Goal: Task Accomplishment & Management: Manage account settings

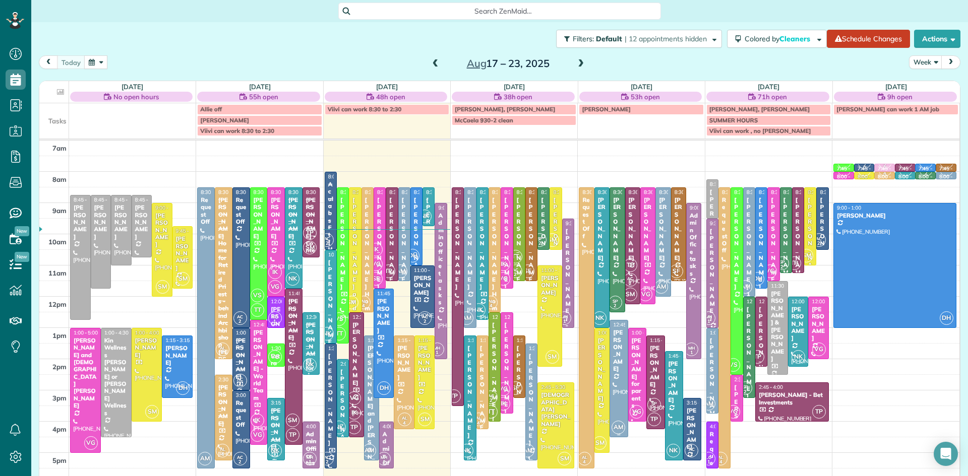
scroll to position [5, 5]
click at [542, 236] on span "SP" at bounding box center [540, 239] width 6 height 6
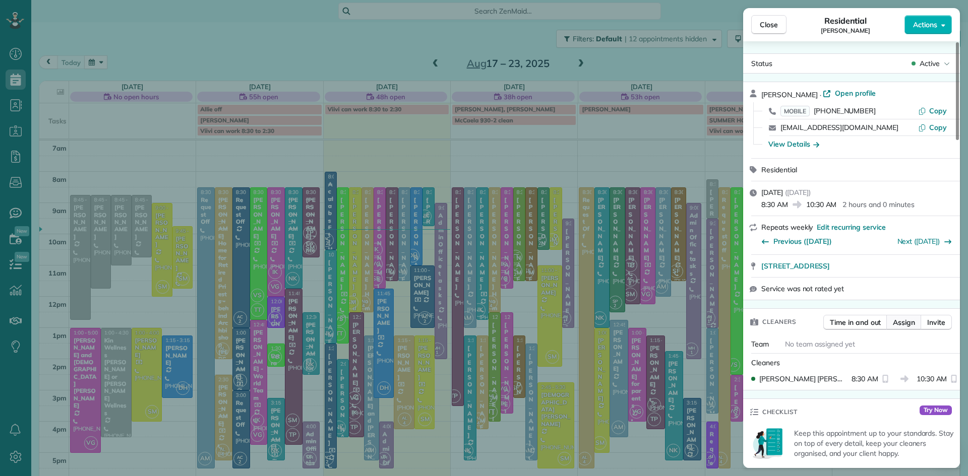
click at [897, 324] on span "Assign" at bounding box center [904, 323] width 22 height 10
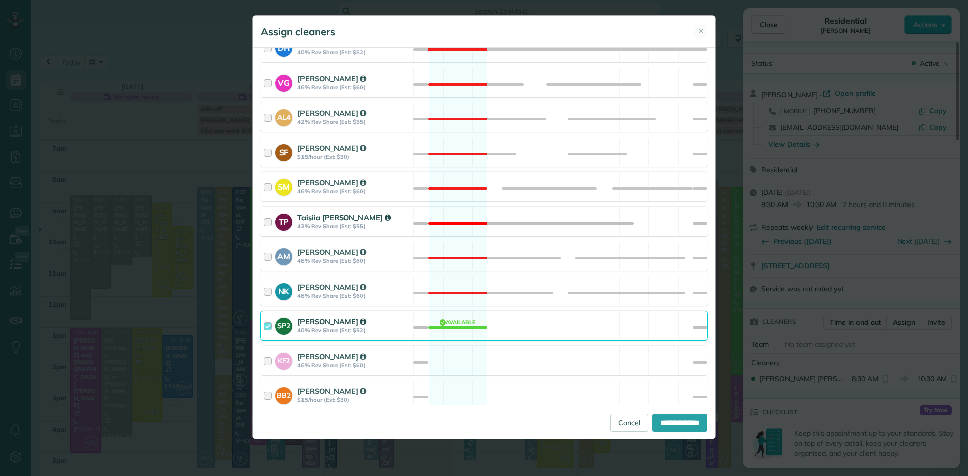
scroll to position [540, 0]
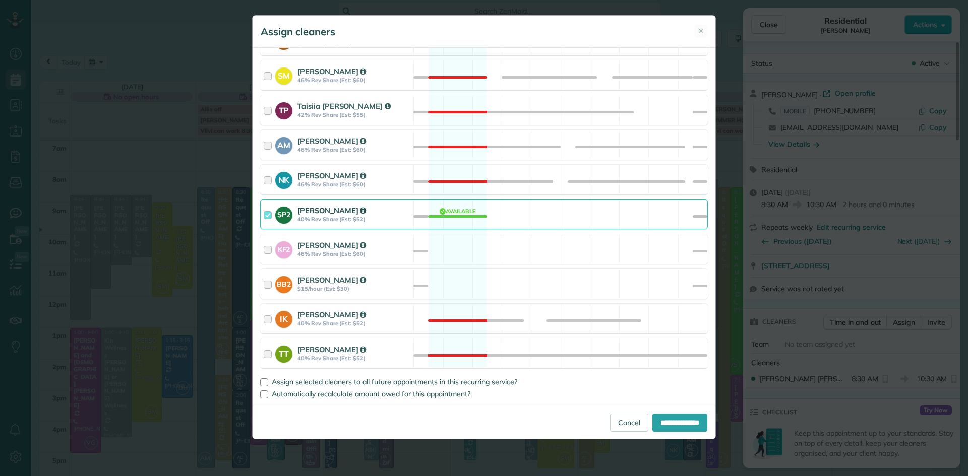
click at [308, 219] on strong "40% Rev Share (Est: $52)" at bounding box center [353, 219] width 113 height 7
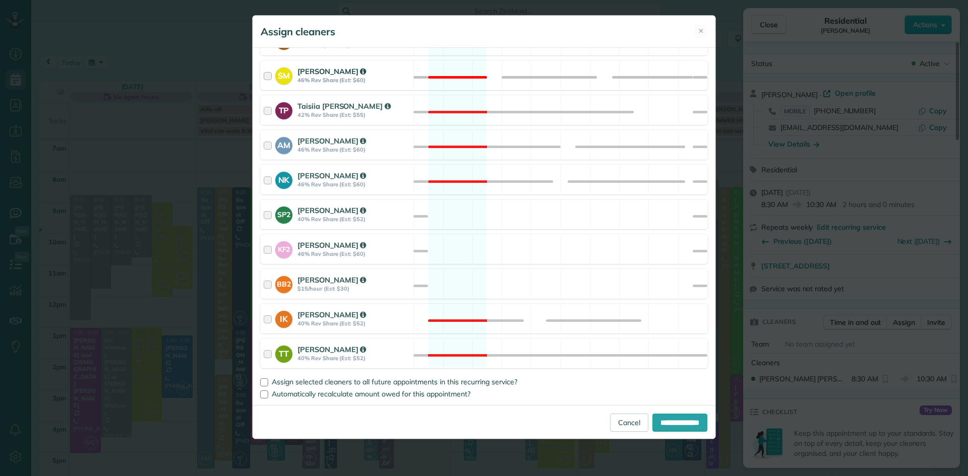
click at [303, 78] on strong "46% Rev Share (Est: $60)" at bounding box center [353, 80] width 113 height 7
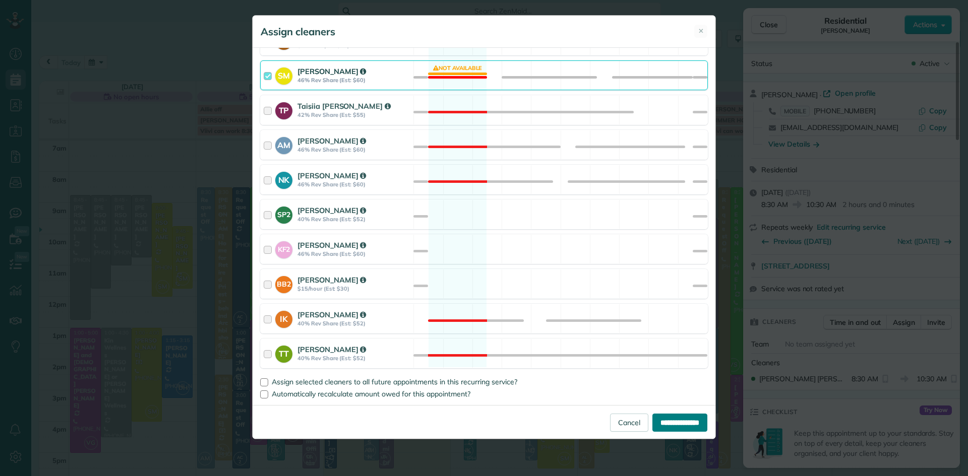
click at [684, 427] on input "**********" at bounding box center [679, 423] width 55 height 18
type input "**********"
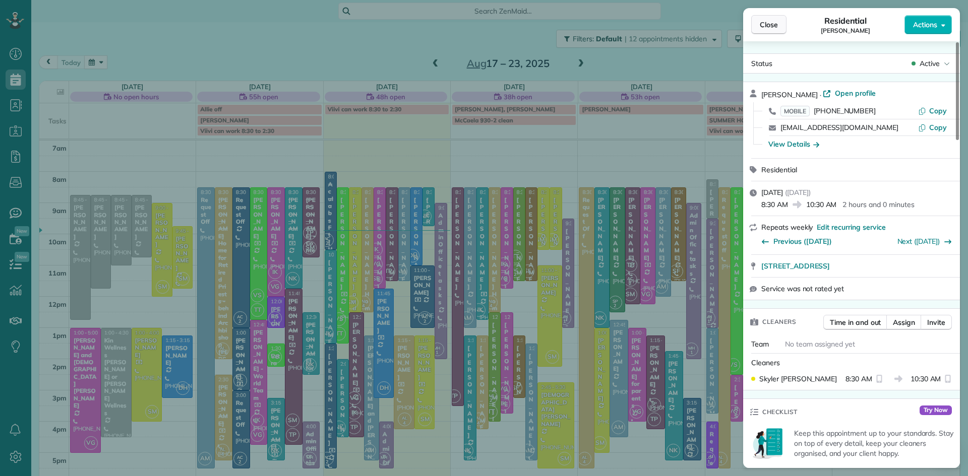
click at [766, 22] on span "Close" at bounding box center [769, 25] width 18 height 10
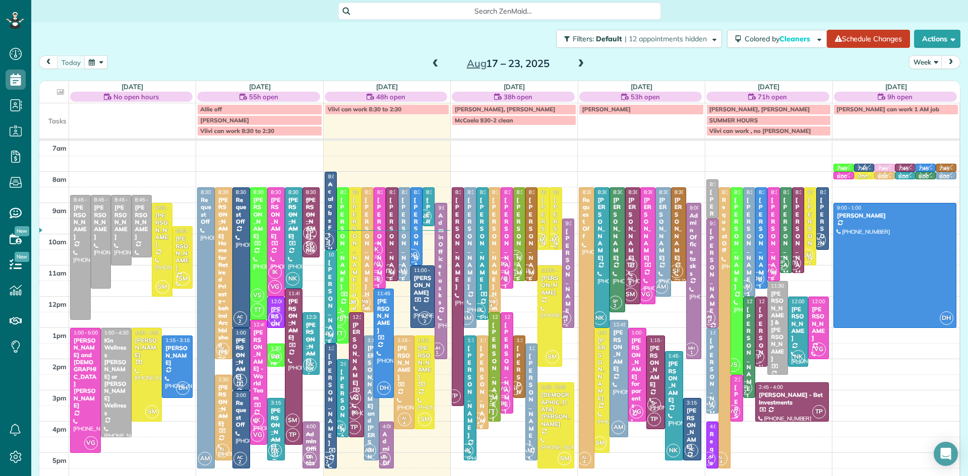
click at [554, 218] on div "Barbara Baldwin" at bounding box center [555, 244] width 6 height 94
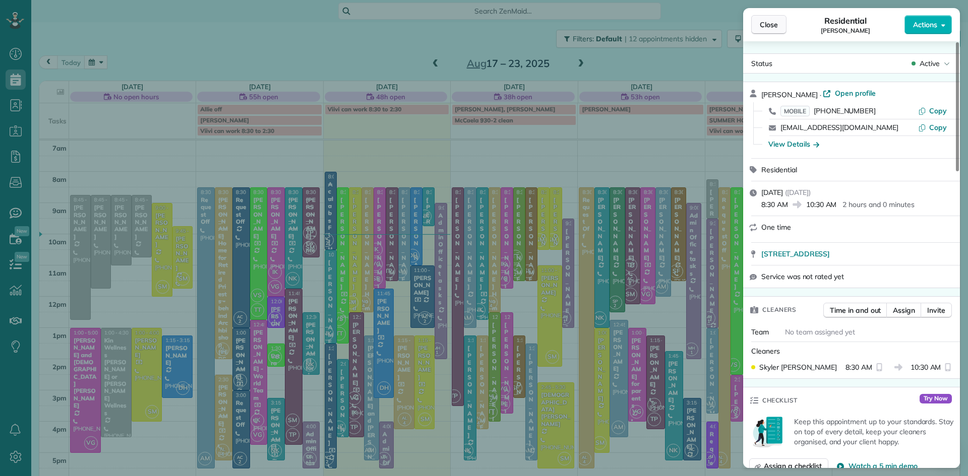
click at [756, 20] on button "Close" at bounding box center [768, 24] width 35 height 19
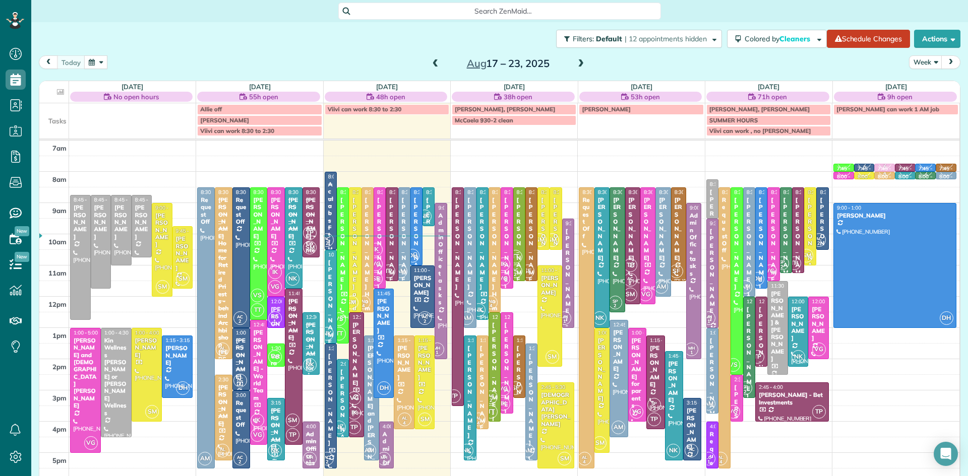
click at [579, 62] on span at bounding box center [580, 63] width 11 height 9
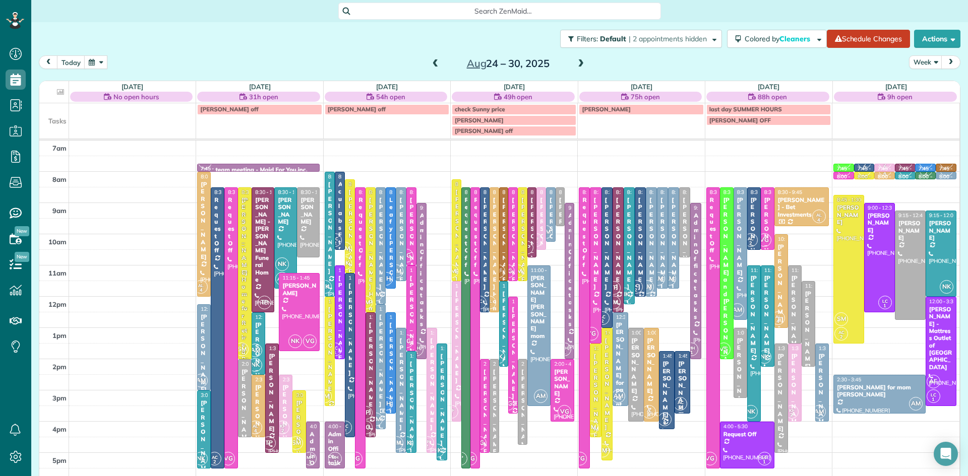
click at [435, 62] on span at bounding box center [435, 63] width 11 height 9
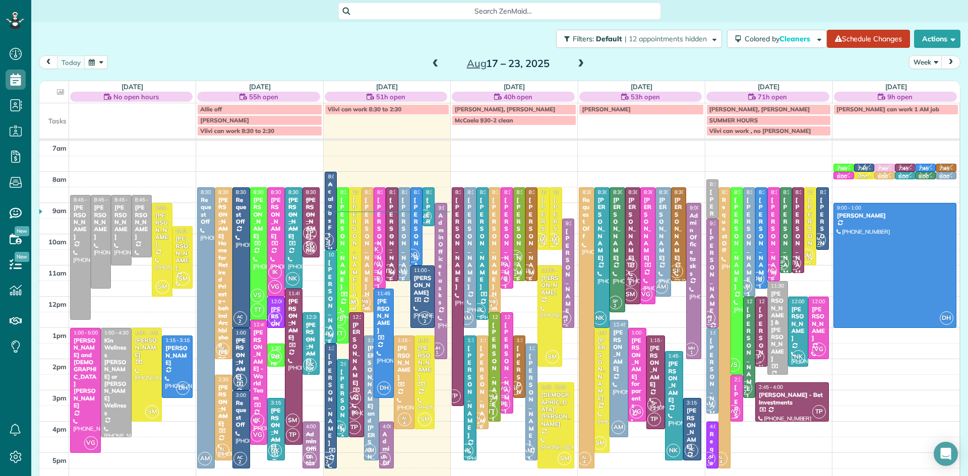
click at [578, 57] on span at bounding box center [580, 63] width 11 height 15
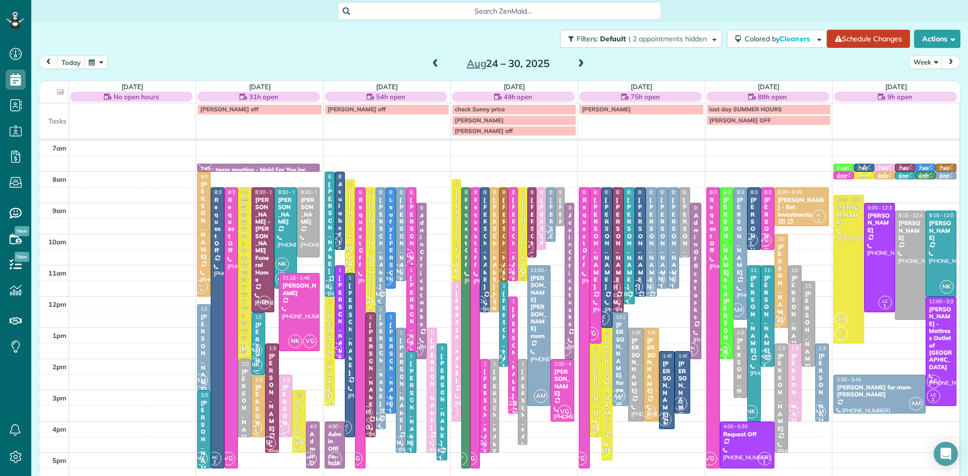
click at [522, 243] on div "Holly Guevara" at bounding box center [523, 244] width 4 height 94
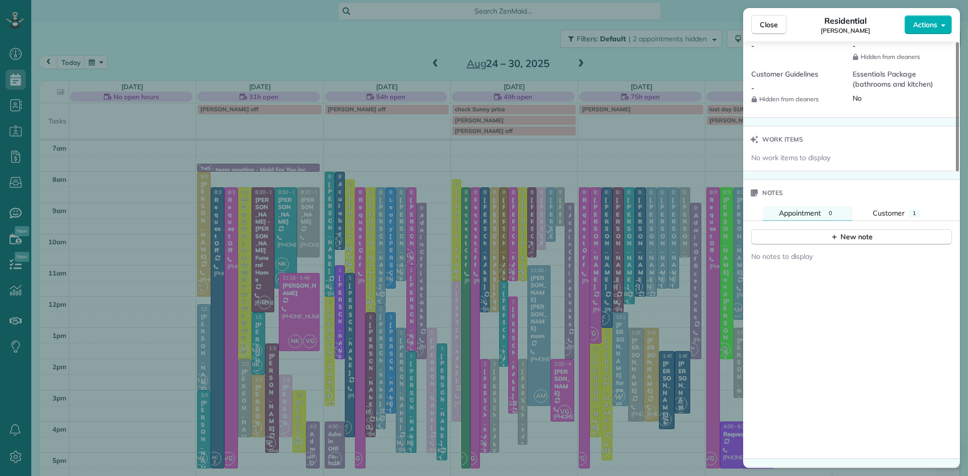
scroll to position [925, 0]
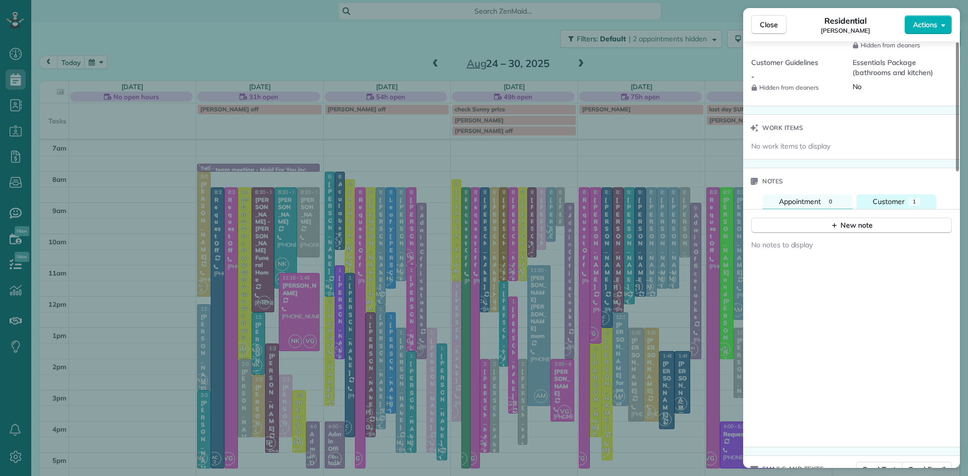
click at [883, 206] on span "Customer" at bounding box center [889, 201] width 32 height 9
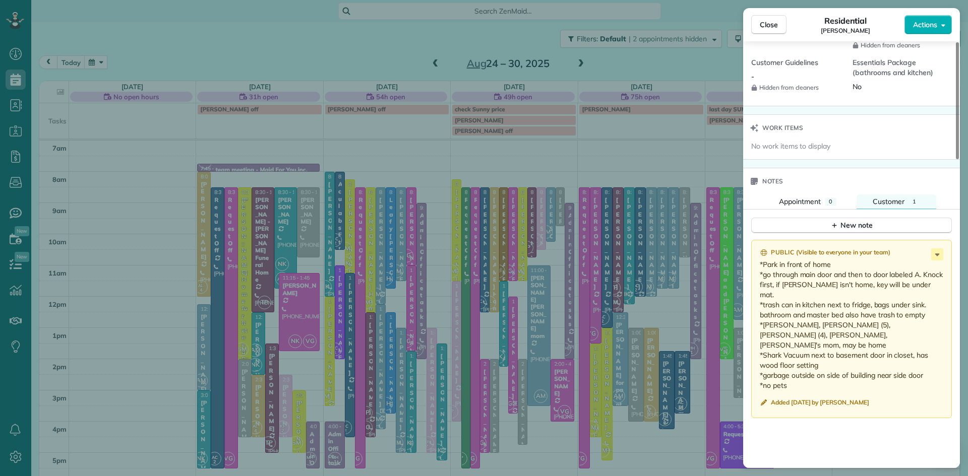
scroll to position [0, 0]
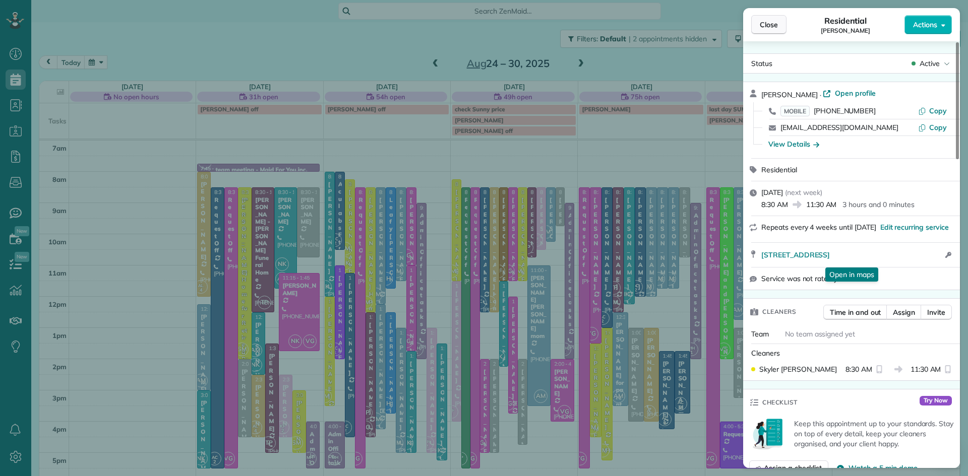
click at [770, 28] on span "Close" at bounding box center [769, 25] width 18 height 10
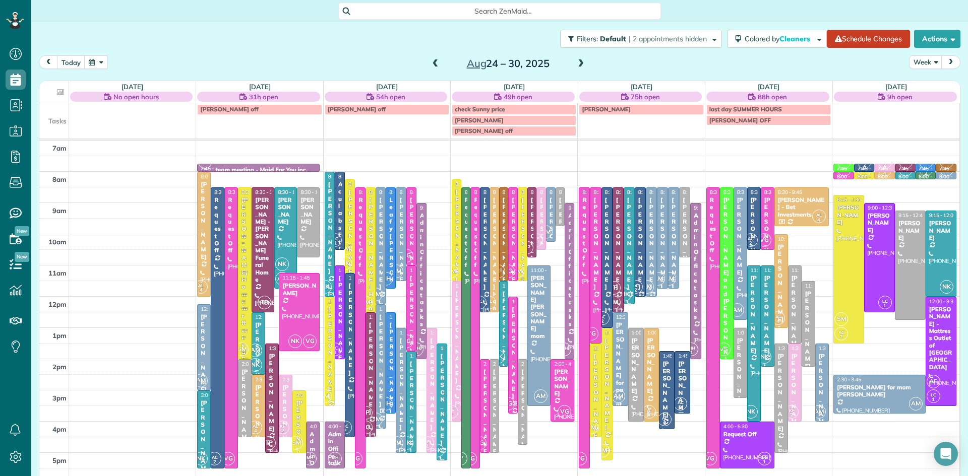
click at [524, 269] on div "SM" at bounding box center [517, 271] width 15 height 15
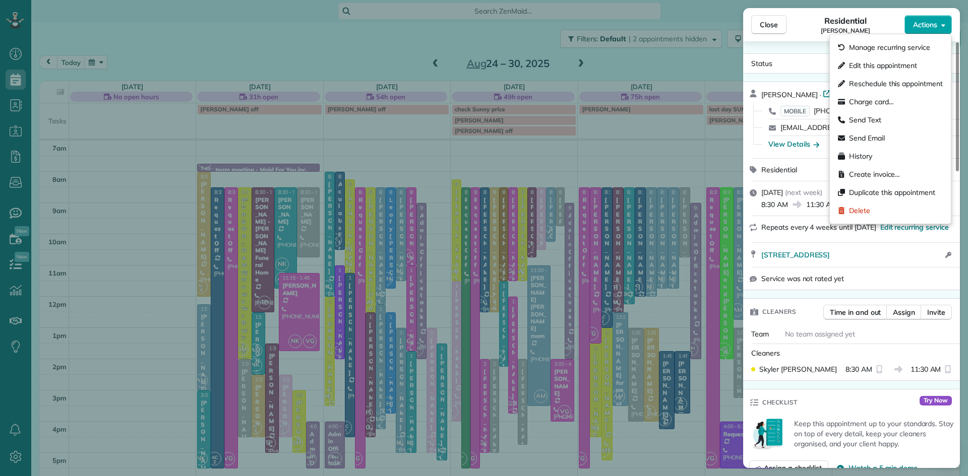
click at [919, 26] on span "Actions" at bounding box center [925, 25] width 24 height 10
click at [868, 207] on span "Delete" at bounding box center [859, 211] width 21 height 10
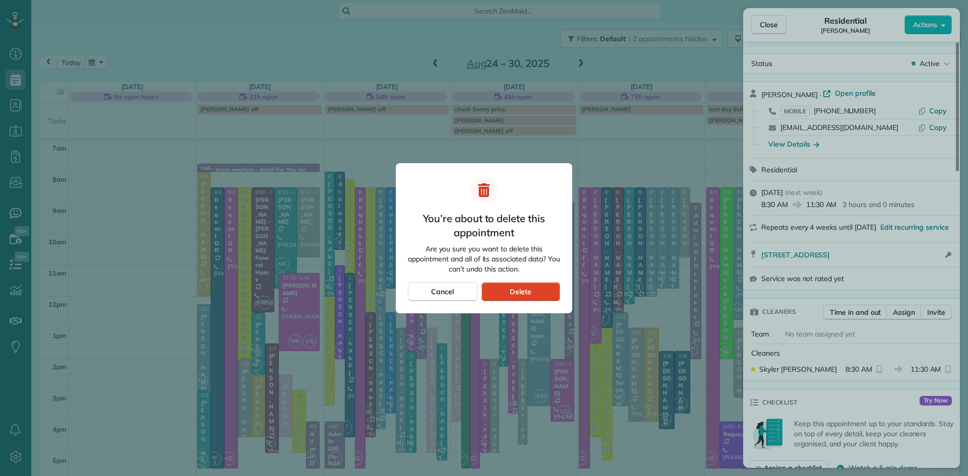
click at [532, 294] on div "Delete" at bounding box center [520, 291] width 79 height 19
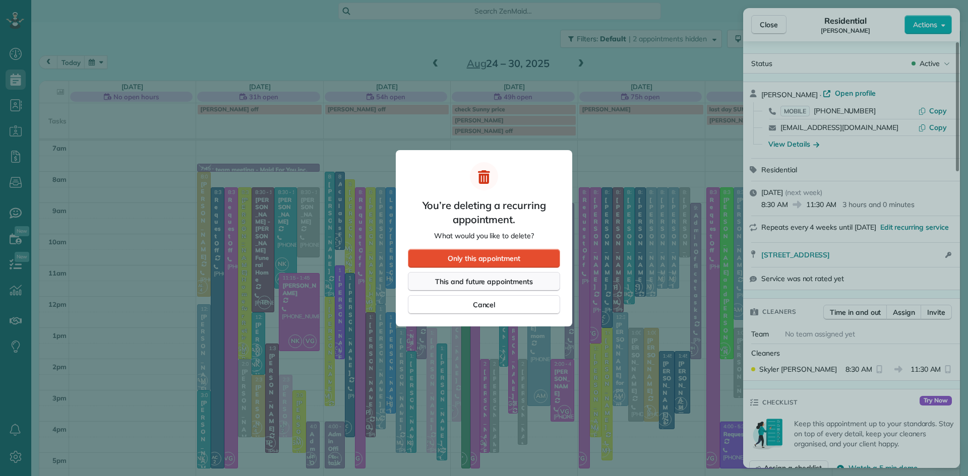
click at [521, 284] on span "This and future appointments" at bounding box center [484, 282] width 98 height 10
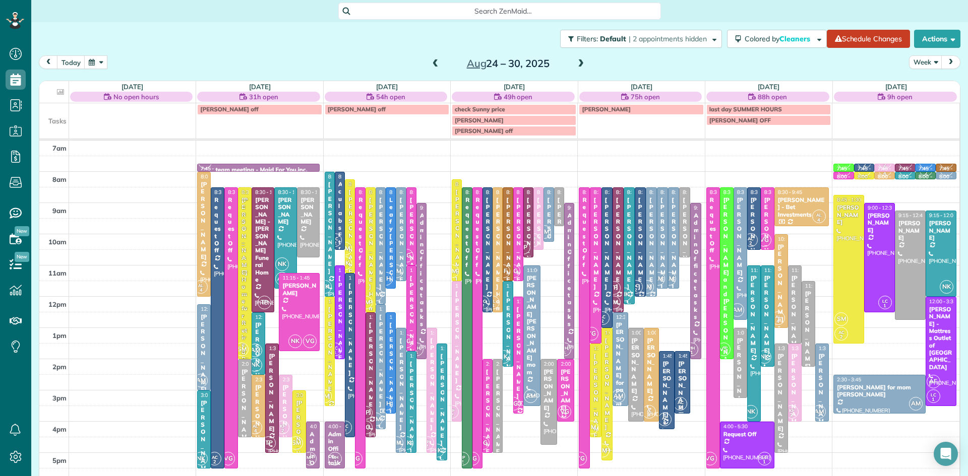
click at [435, 66] on span at bounding box center [435, 63] width 11 height 9
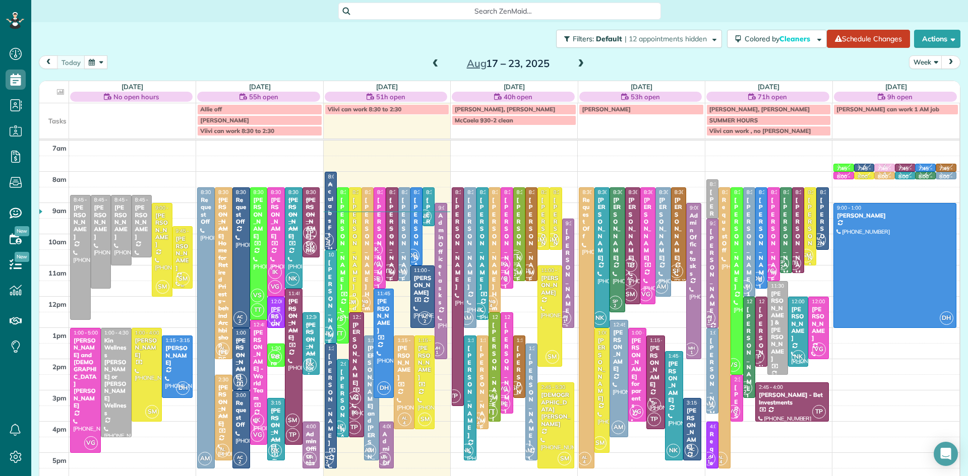
click at [181, 273] on span "SM" at bounding box center [183, 279] width 14 height 14
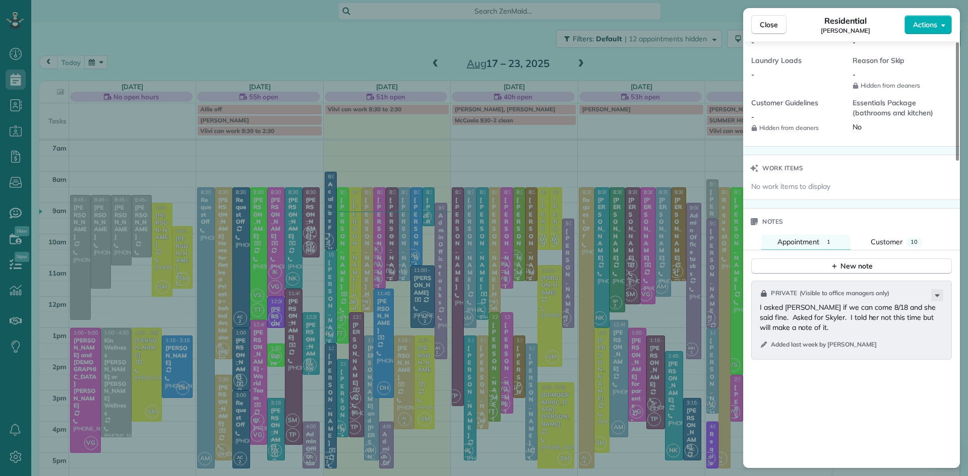
scroll to position [899, 0]
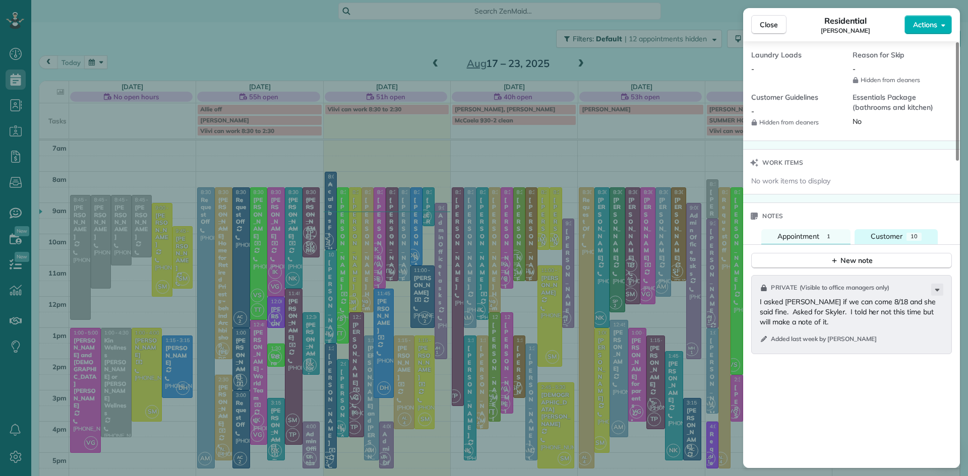
click at [898, 241] on span "Customer" at bounding box center [887, 236] width 32 height 9
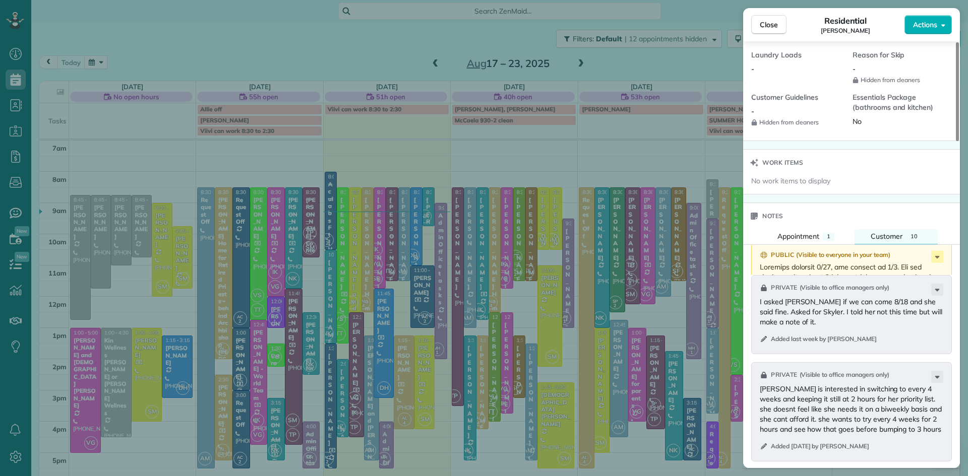
scroll to position [1286, 0]
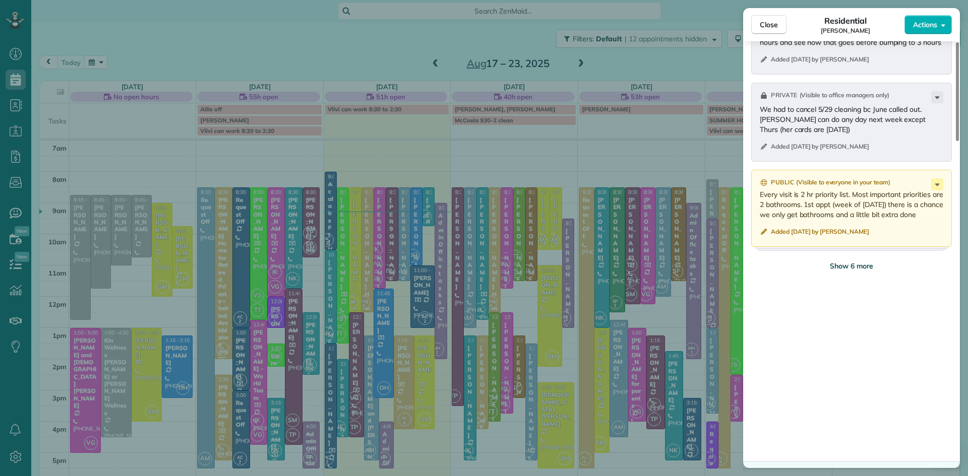
click at [851, 271] on span "Show 6 more" at bounding box center [851, 266] width 43 height 10
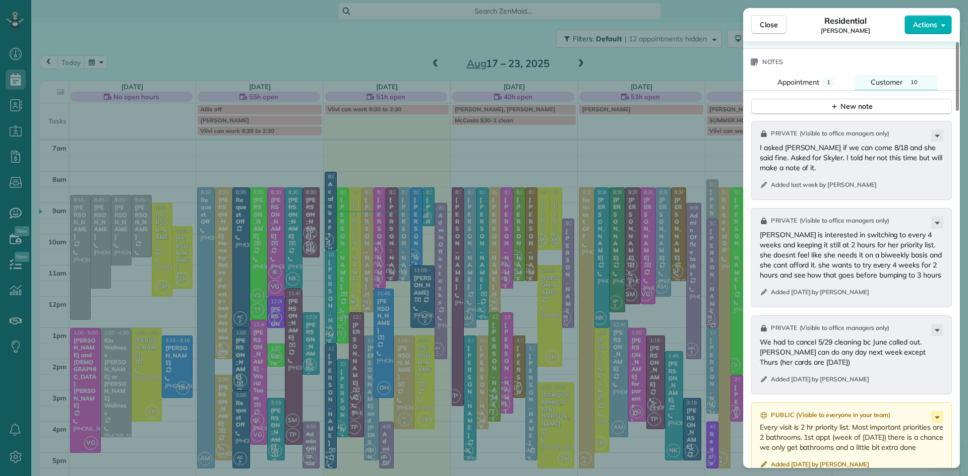
scroll to position [1031, 0]
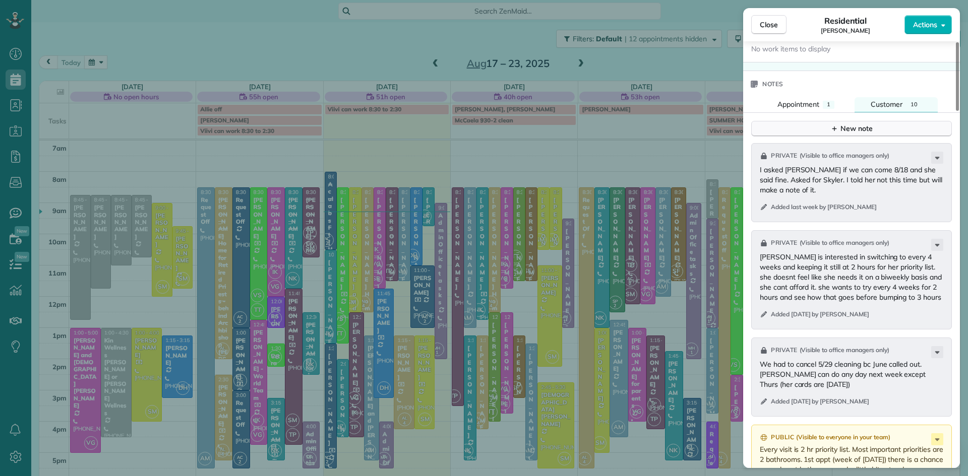
click at [883, 137] on button "New note" at bounding box center [851, 129] width 201 height 16
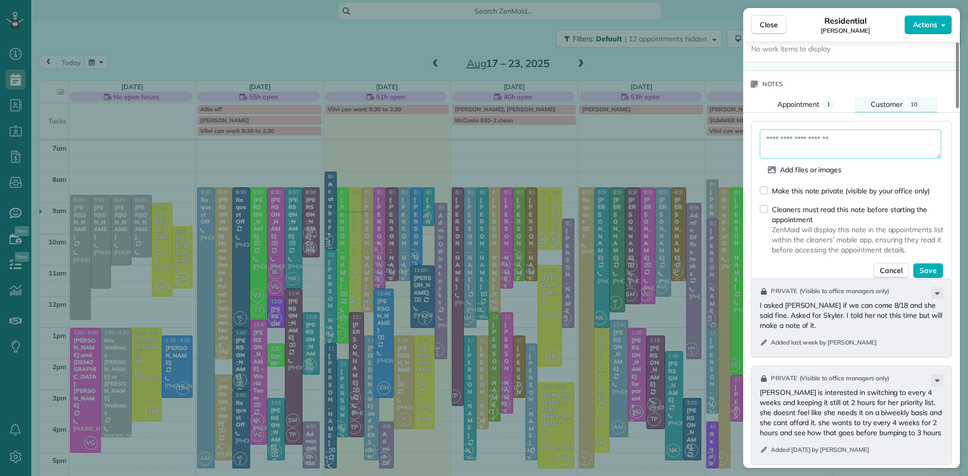
click at [870, 153] on textarea at bounding box center [850, 144] width 181 height 29
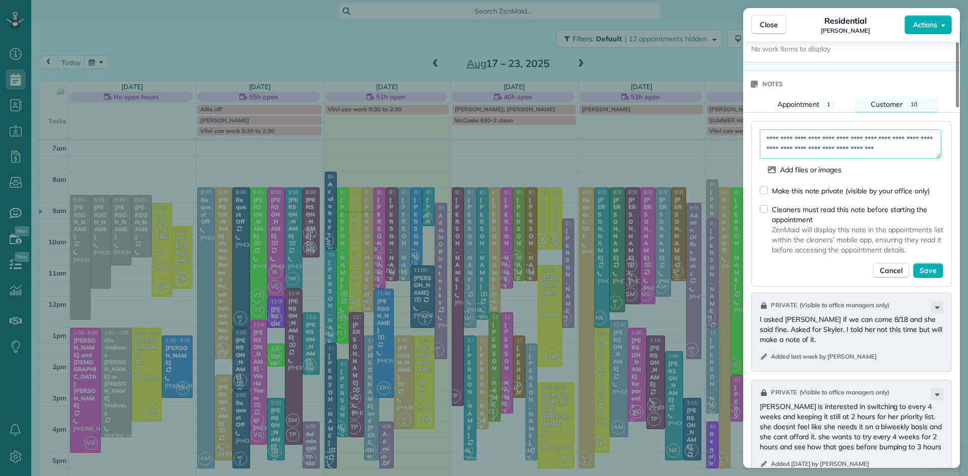
scroll to position [6, 0]
type textarea "**********"
click at [932, 276] on span "Save" at bounding box center [927, 271] width 17 height 10
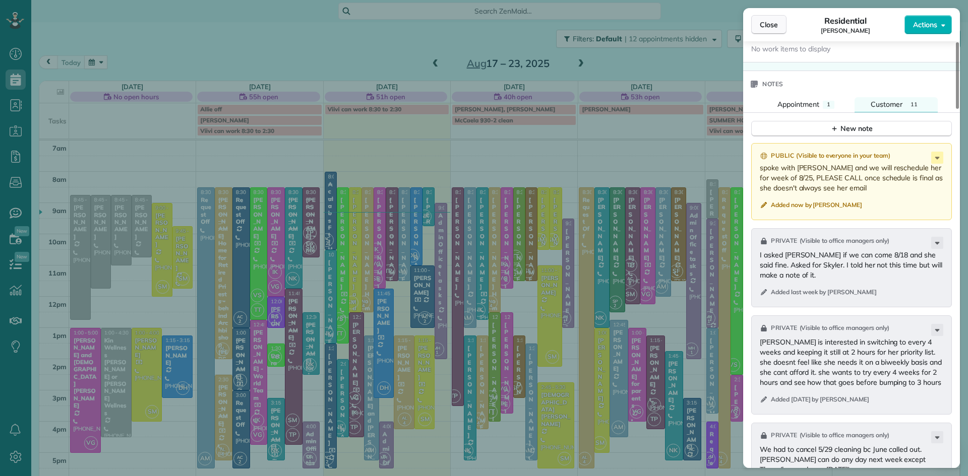
click at [765, 25] on span "Close" at bounding box center [769, 25] width 18 height 10
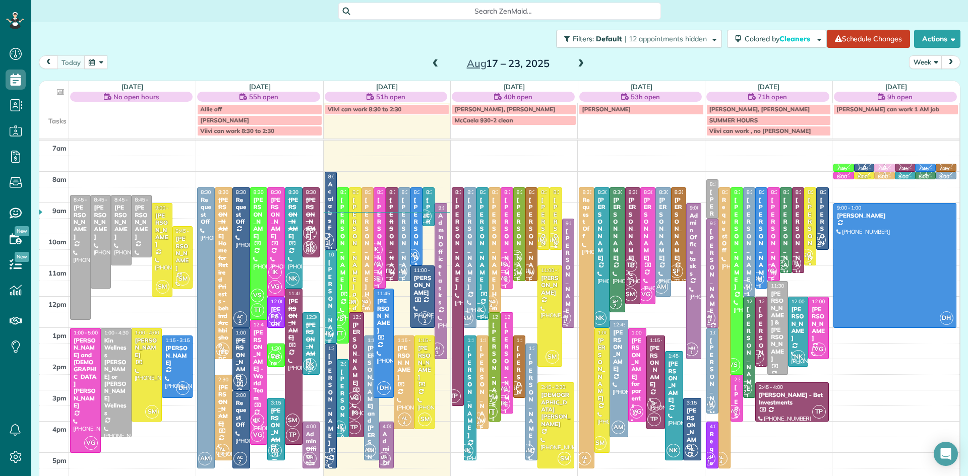
click at [558, 230] on div "[PERSON_NAME]" at bounding box center [555, 244] width 6 height 94
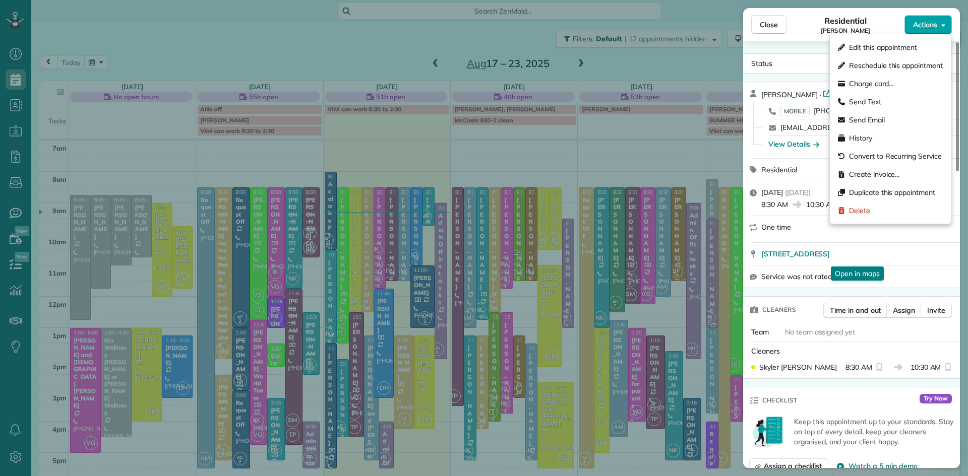
click at [922, 22] on span "Actions" at bounding box center [925, 25] width 24 height 10
click at [859, 208] on span "Delete" at bounding box center [859, 211] width 21 height 10
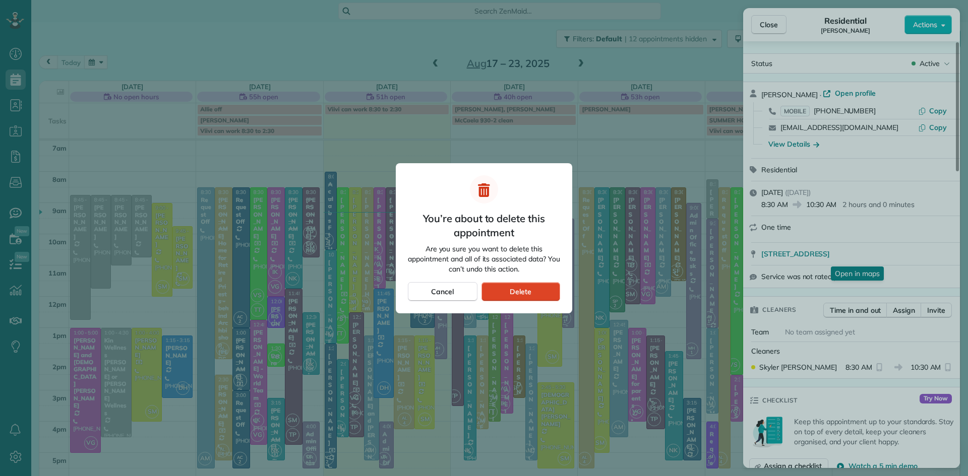
click at [538, 288] on div "Delete" at bounding box center [520, 291] width 79 height 19
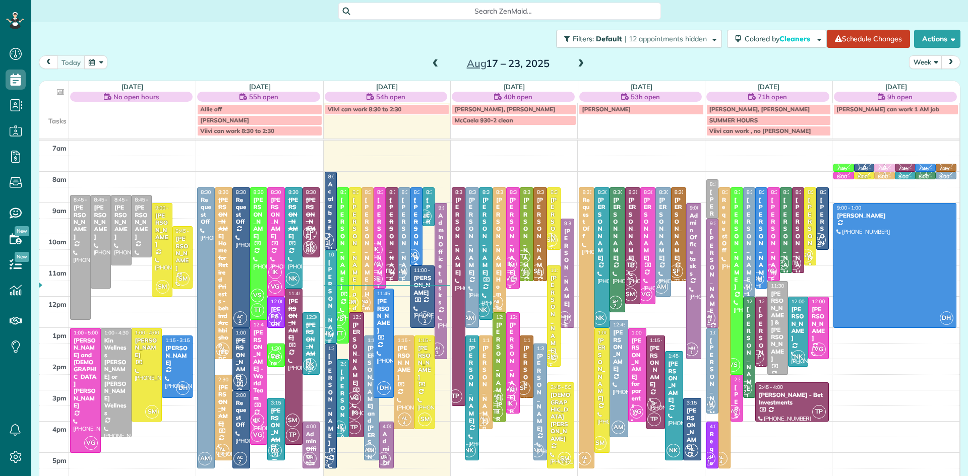
scroll to position [5, 5]
drag, startPoint x: 182, startPoint y: 239, endPoint x: 180, endPoint y: 205, distance: 34.4
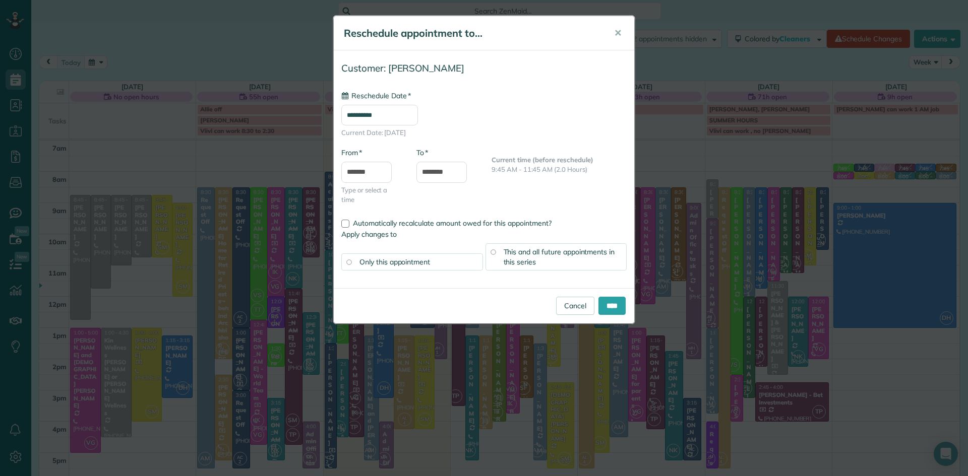
click at [398, 111] on input "**********" at bounding box center [379, 115] width 77 height 21
click at [452, 231] on link "30" at bounding box center [453, 232] width 16 height 16
type input "**********"
click at [607, 308] on input "****" at bounding box center [611, 306] width 27 height 18
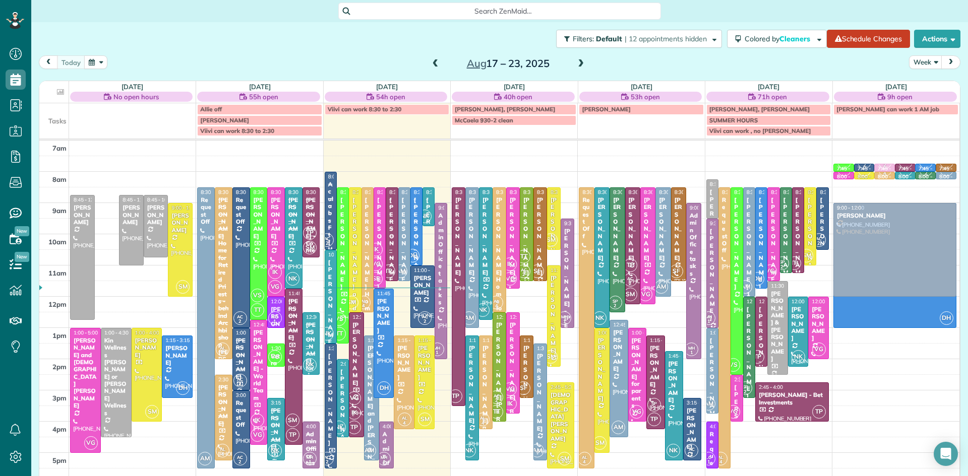
drag, startPoint x: 110, startPoint y: 219, endPoint x: 846, endPoint y: 219, distance: 736.0
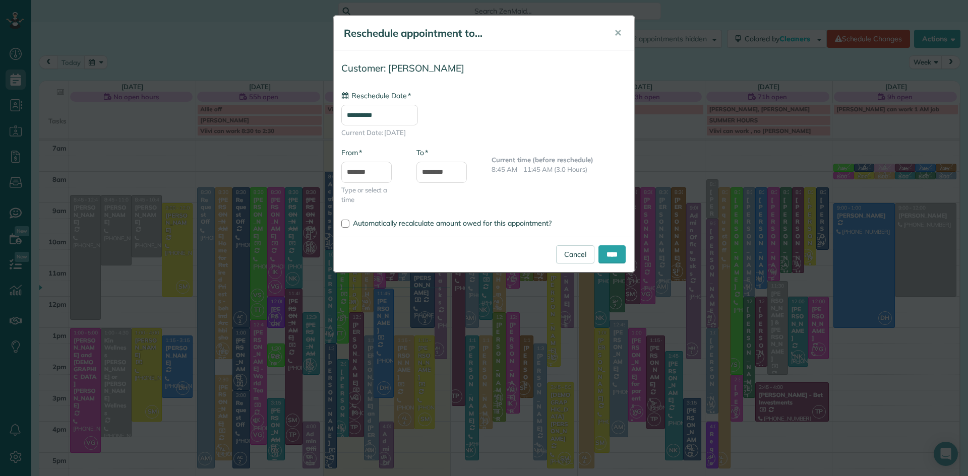
click at [405, 113] on input "**********" at bounding box center [379, 115] width 77 height 21
click at [455, 229] on link "30" at bounding box center [453, 232] width 16 height 16
type input "**********"
click at [605, 251] on input "****" at bounding box center [611, 254] width 27 height 18
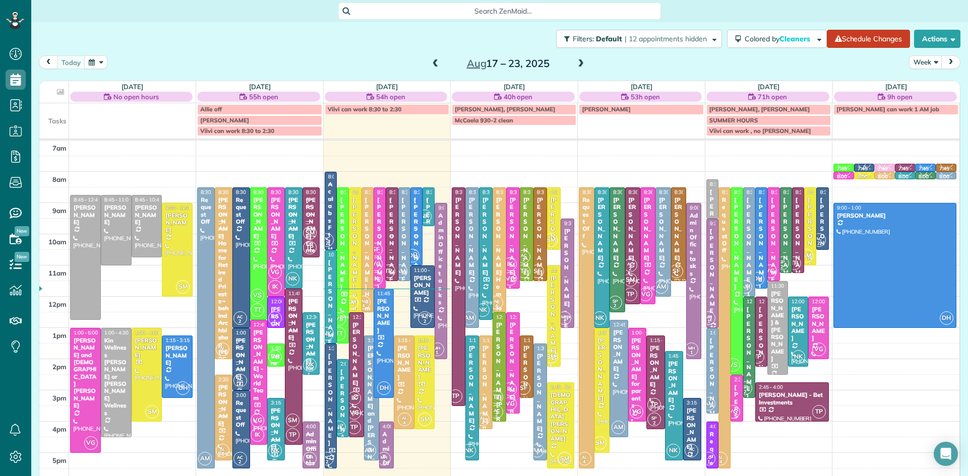
drag, startPoint x: 435, startPoint y: 61, endPoint x: 425, endPoint y: 53, distance: 12.5
click at [435, 61] on span at bounding box center [435, 63] width 11 height 9
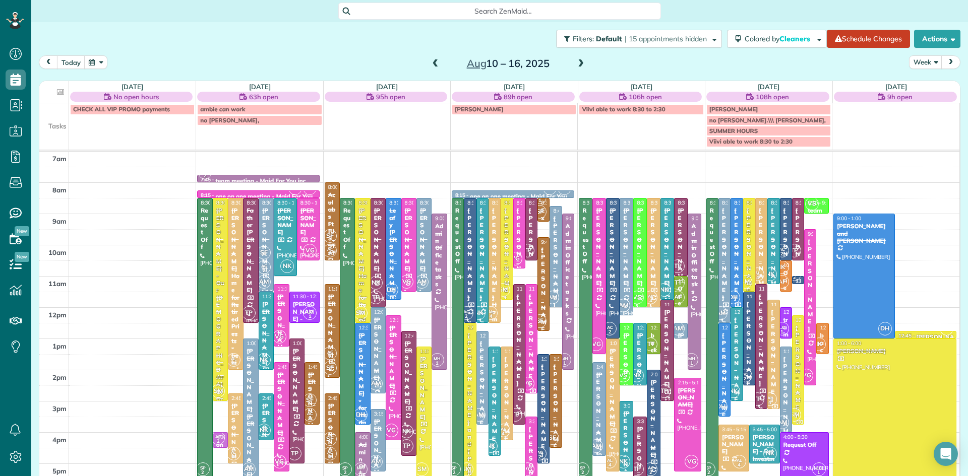
click at [628, 274] on div at bounding box center [626, 257] width 13 height 116
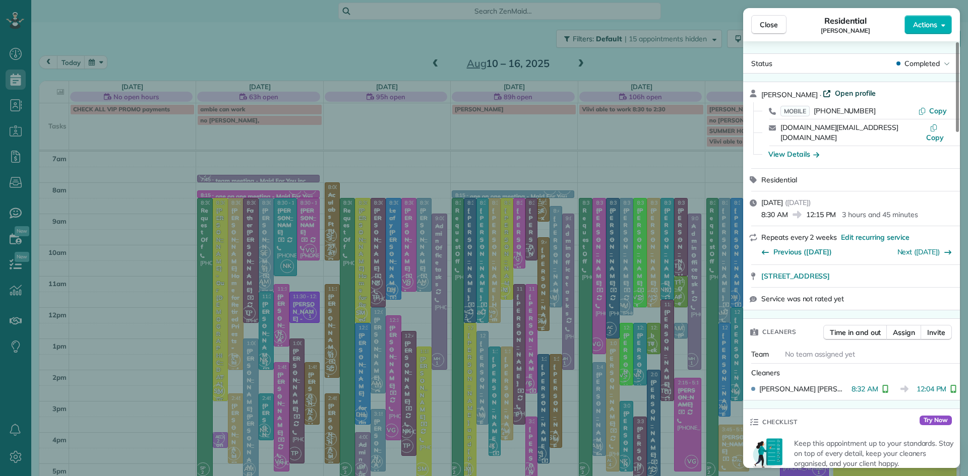
click at [840, 91] on span "Open profile" at bounding box center [855, 93] width 41 height 10
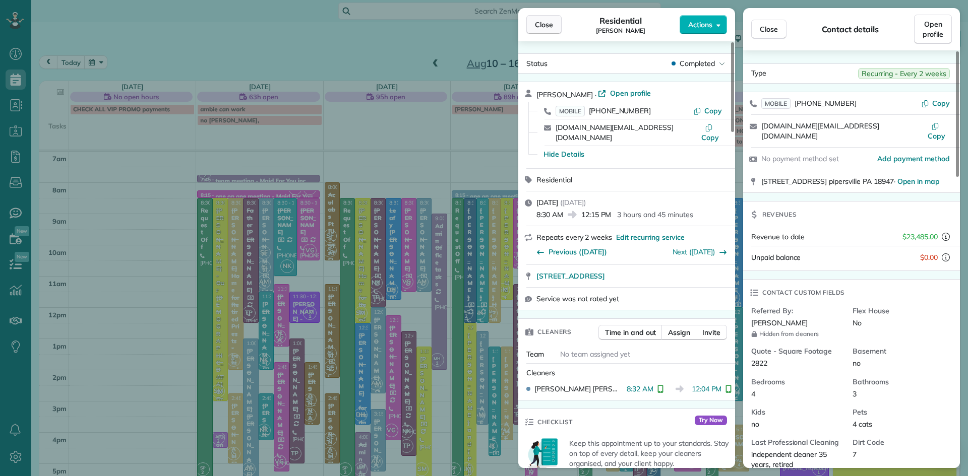
click at [537, 25] on span "Close" at bounding box center [544, 25] width 18 height 10
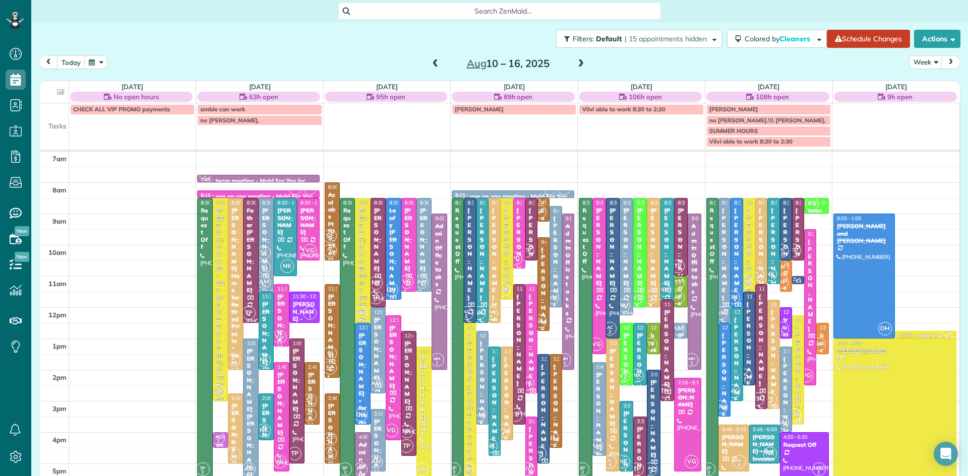
click at [582, 60] on span at bounding box center [580, 63] width 11 height 9
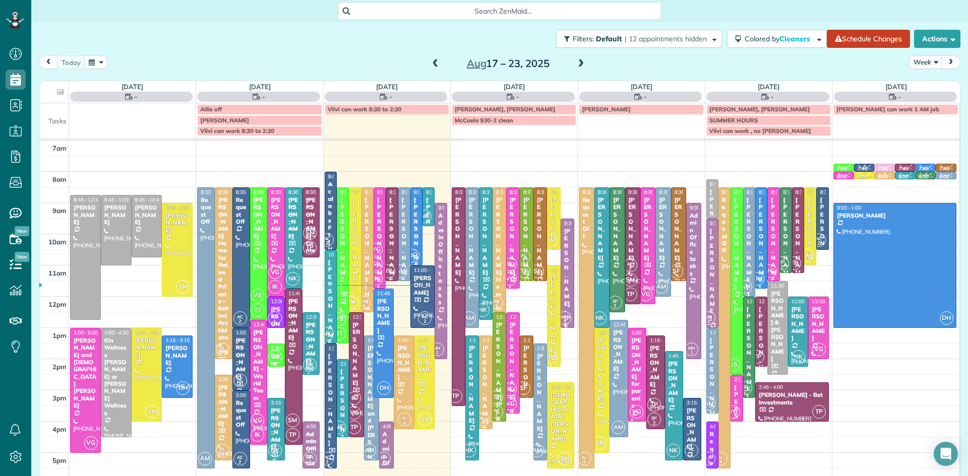
click at [416, 230] on div "[PERSON_NAME]" at bounding box center [416, 244] width 6 height 94
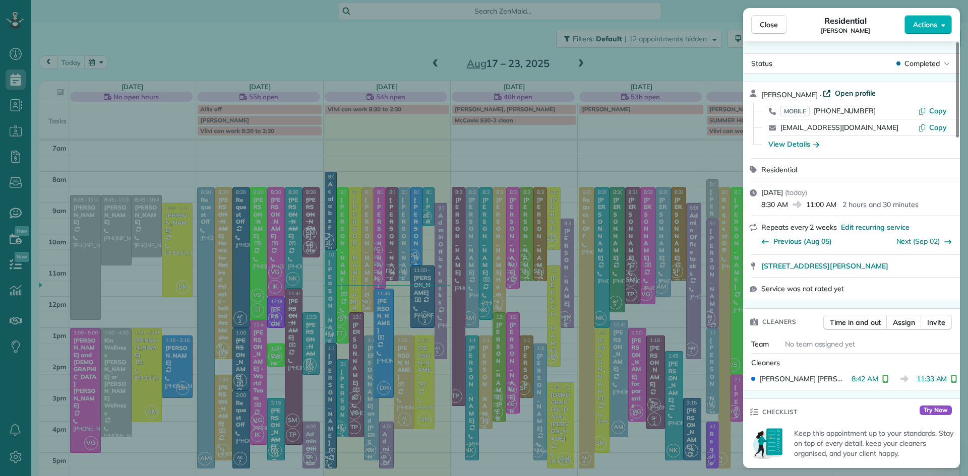
click at [858, 91] on span "Open profile" at bounding box center [855, 93] width 41 height 10
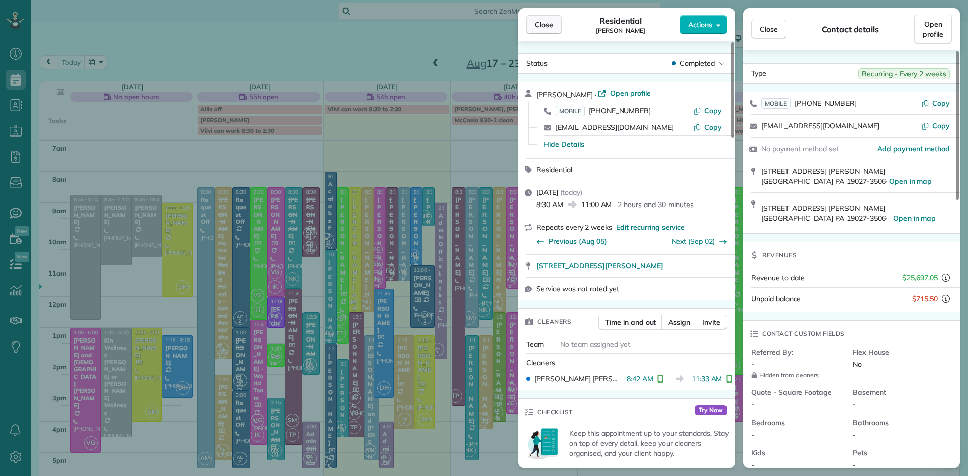
click at [545, 26] on span "Close" at bounding box center [544, 25] width 18 height 10
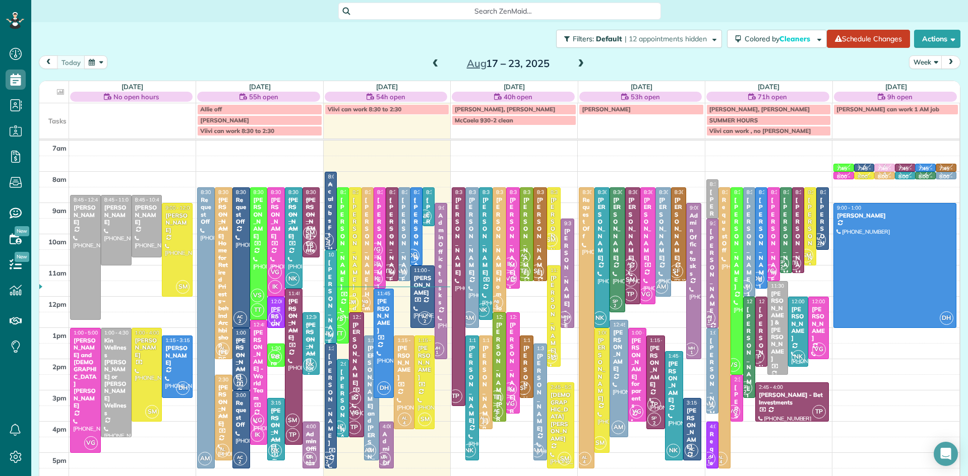
click at [436, 63] on span at bounding box center [435, 63] width 11 height 9
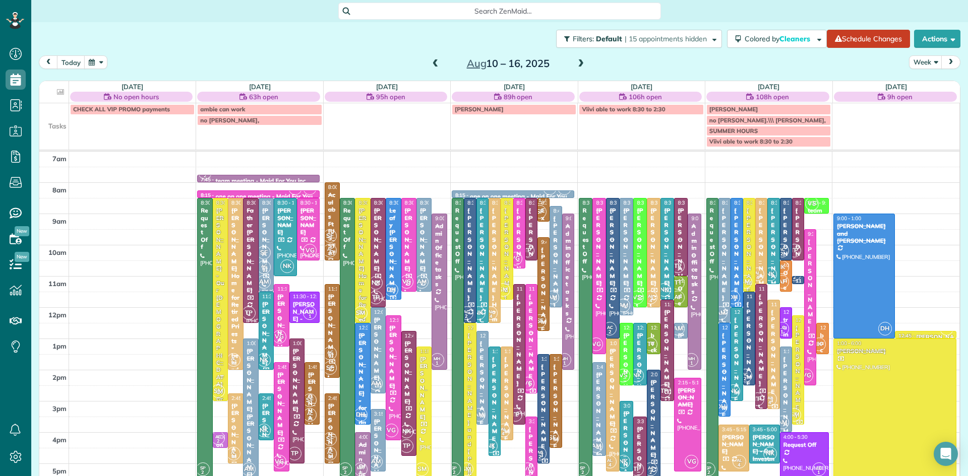
click at [436, 62] on span at bounding box center [435, 63] width 11 height 9
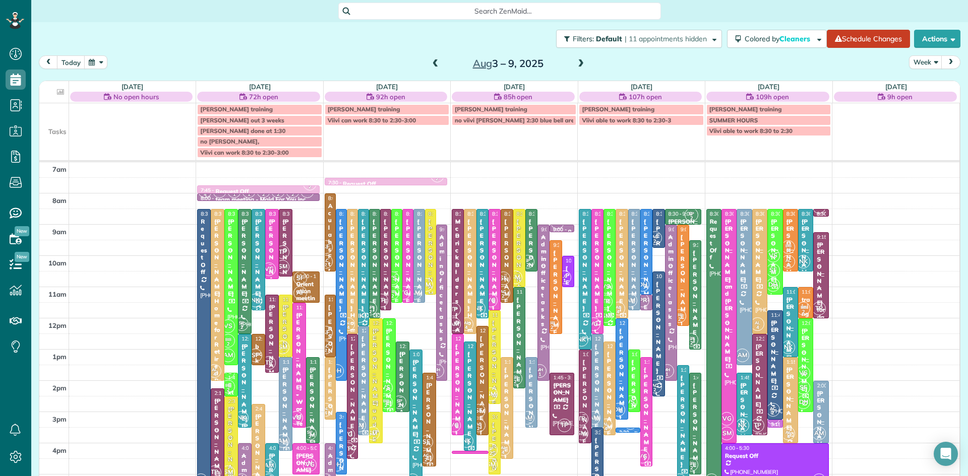
click at [436, 62] on span at bounding box center [435, 63] width 11 height 9
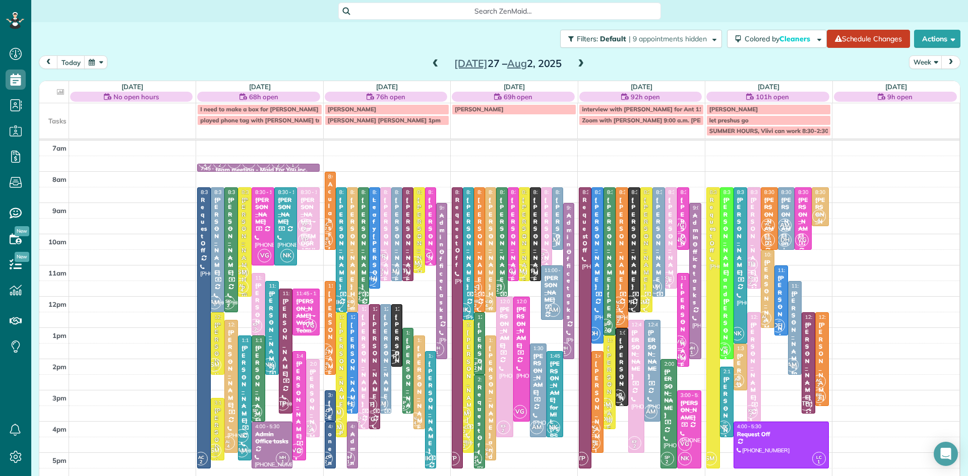
click at [363, 275] on div at bounding box center [363, 246] width 10 height 116
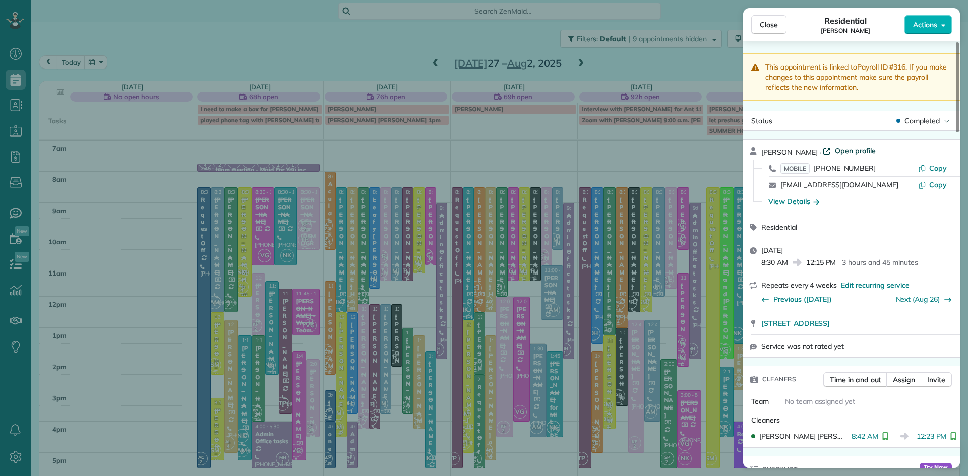
click at [842, 151] on span "Open profile" at bounding box center [855, 151] width 41 height 10
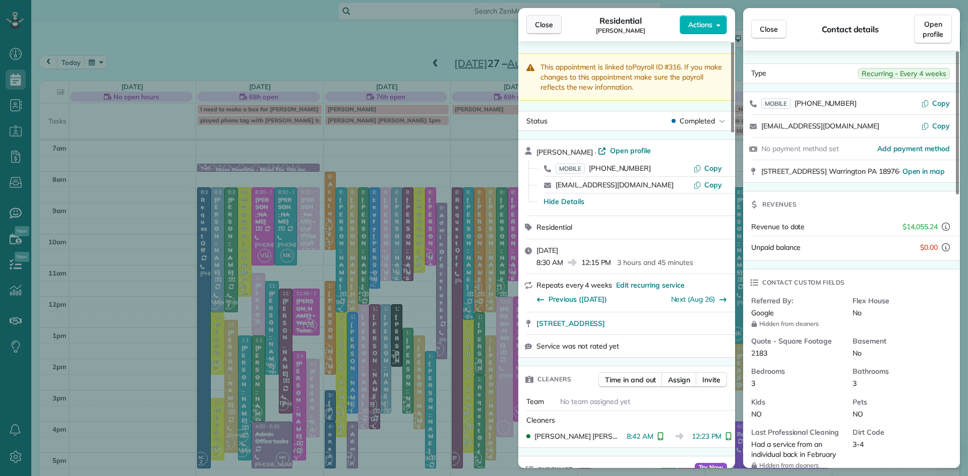
click at [533, 27] on button "Close" at bounding box center [543, 24] width 35 height 19
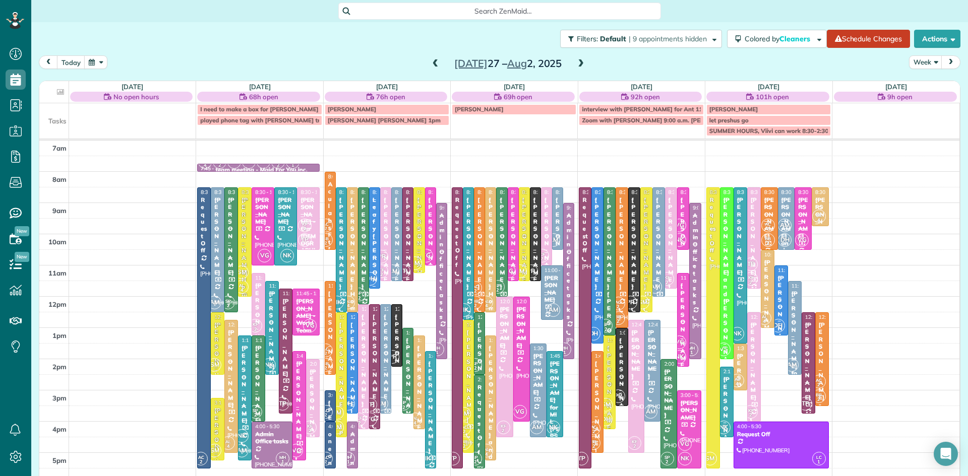
click at [580, 62] on span at bounding box center [580, 63] width 11 height 9
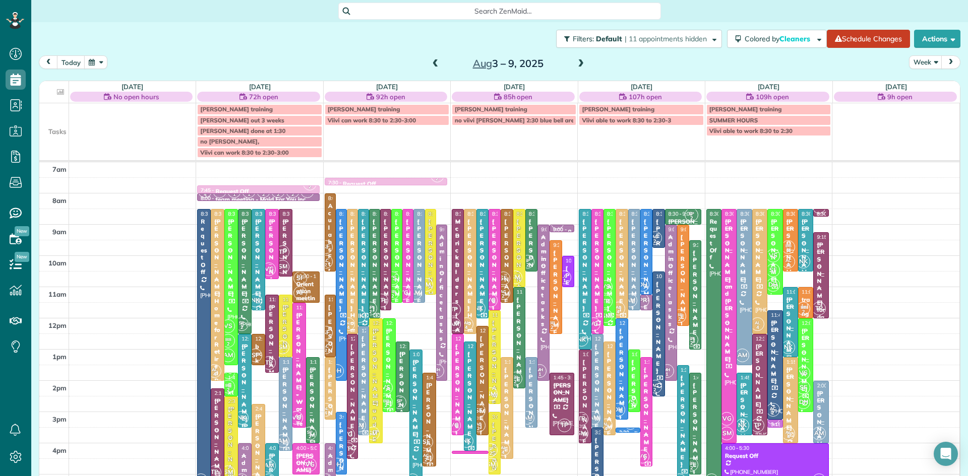
click at [578, 63] on span at bounding box center [580, 63] width 11 height 9
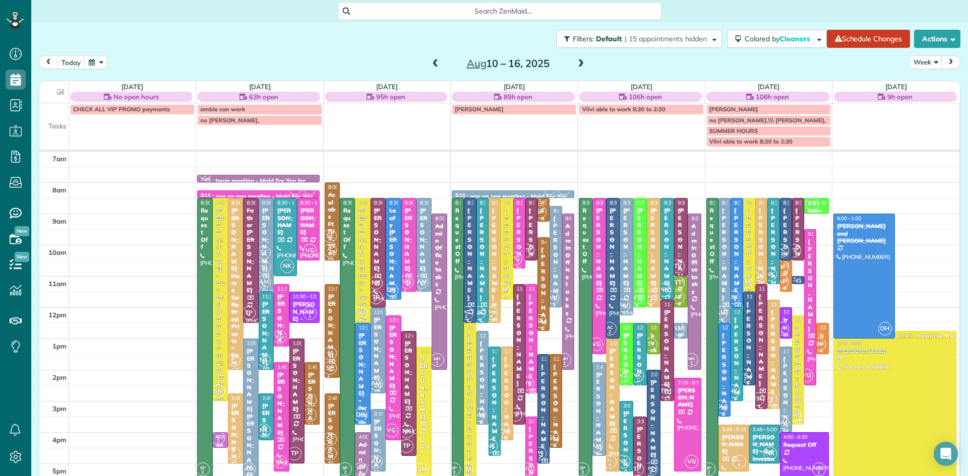
click at [578, 60] on span at bounding box center [580, 63] width 11 height 9
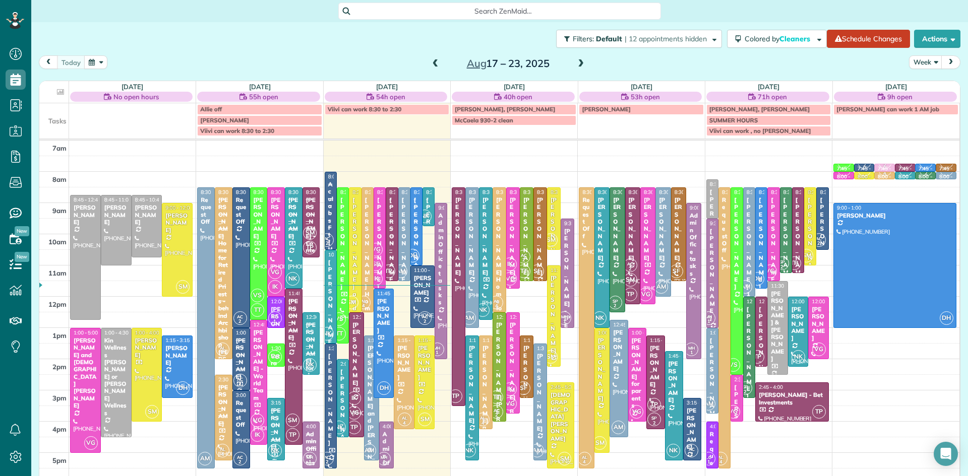
click at [576, 64] on span at bounding box center [580, 63] width 11 height 9
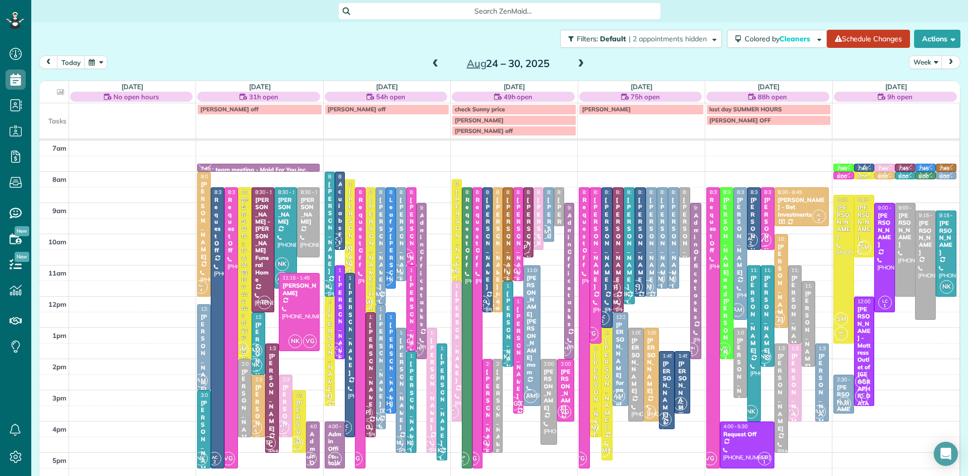
click at [382, 398] on div at bounding box center [380, 367] width 9 height 124
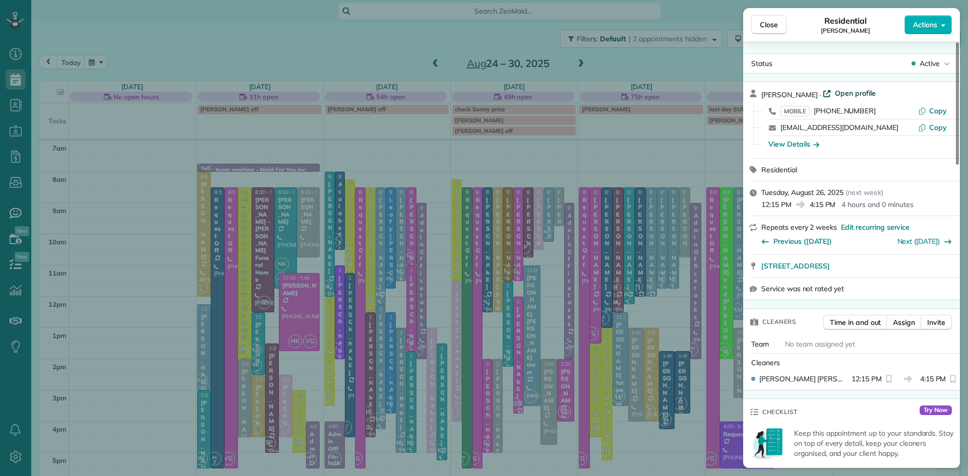
click at [839, 92] on span "Open profile" at bounding box center [855, 93] width 41 height 10
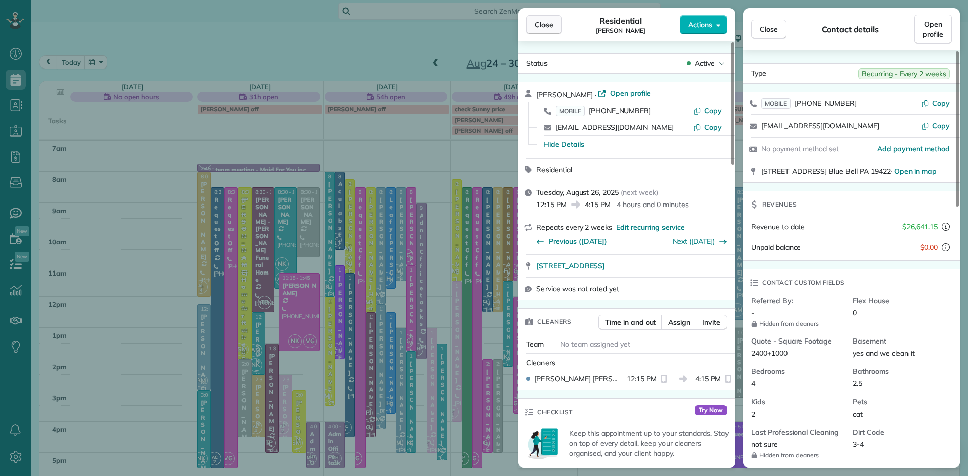
click at [547, 23] on span "Close" at bounding box center [544, 25] width 18 height 10
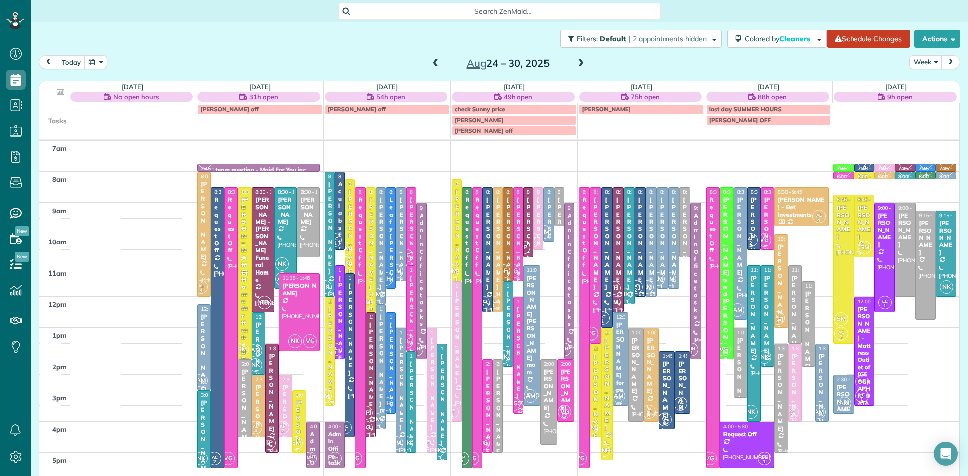
click at [435, 61] on span at bounding box center [435, 63] width 11 height 9
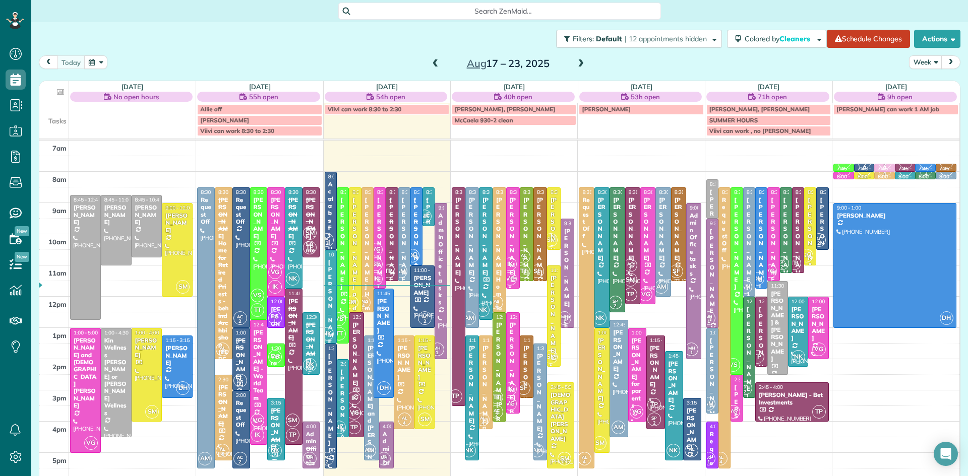
click at [435, 60] on span at bounding box center [435, 63] width 11 height 9
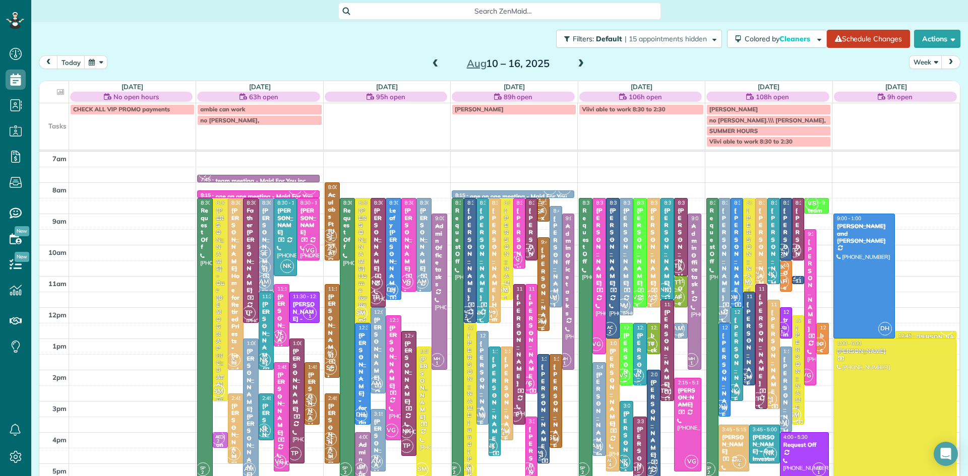
click at [253, 282] on div at bounding box center [250, 261] width 14 height 124
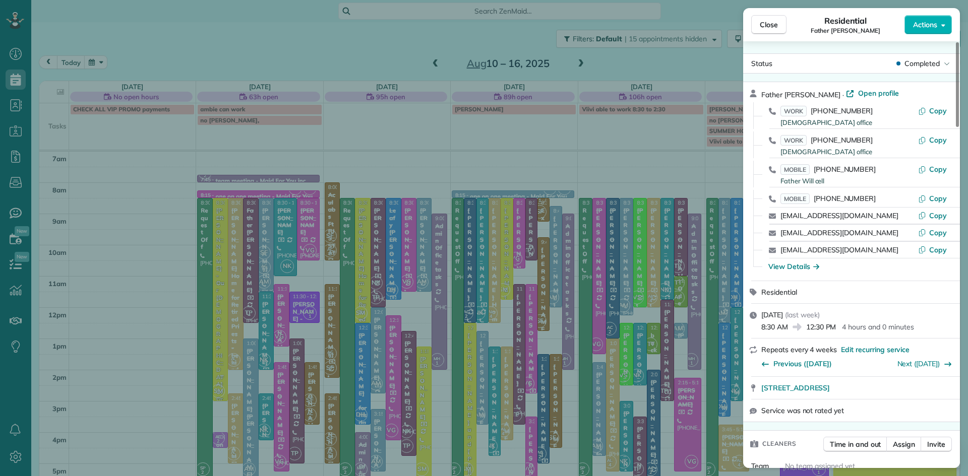
click at [864, 94] on span "Open profile" at bounding box center [878, 93] width 41 height 10
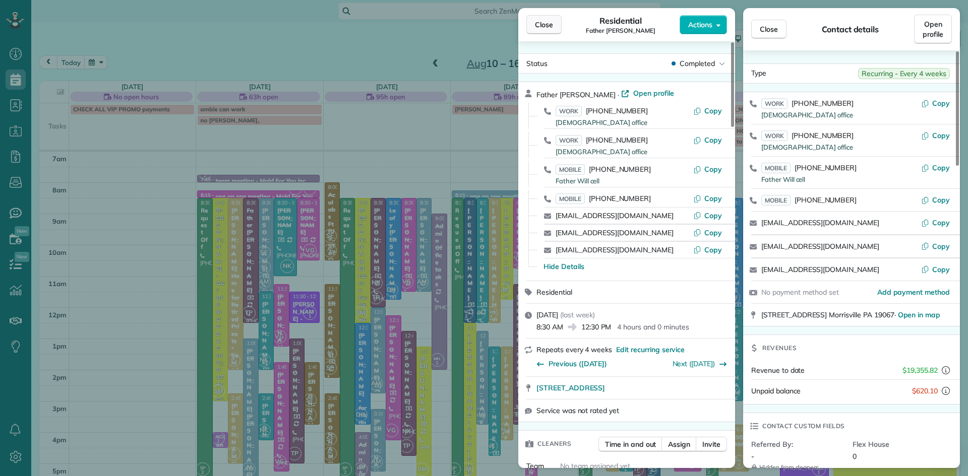
click at [552, 24] on span "Close" at bounding box center [544, 25] width 18 height 10
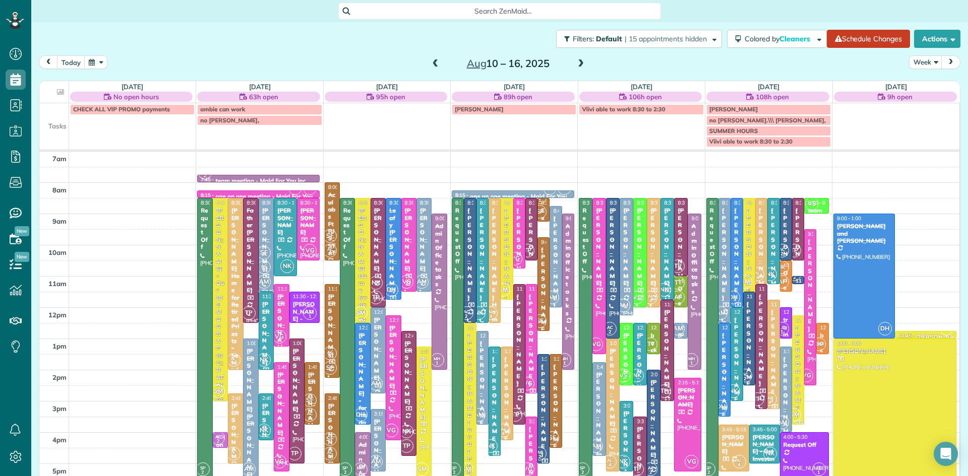
click at [577, 63] on span at bounding box center [580, 63] width 11 height 9
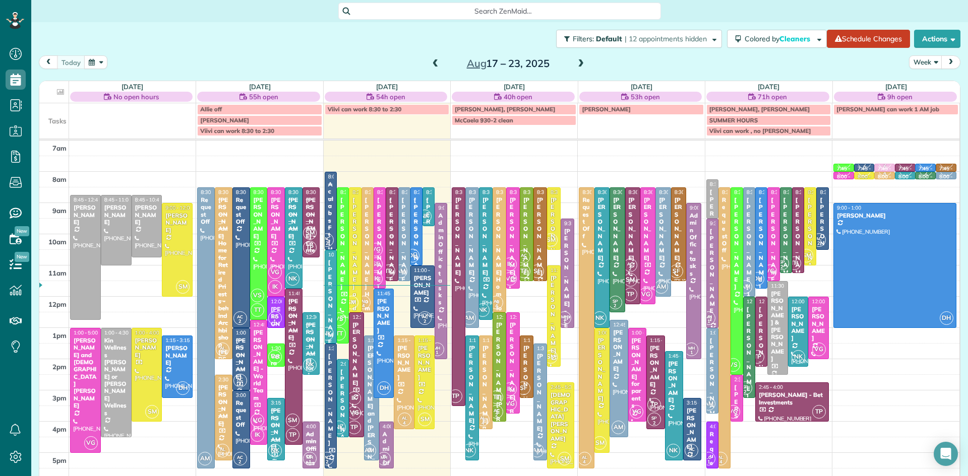
click at [580, 60] on span at bounding box center [580, 63] width 11 height 9
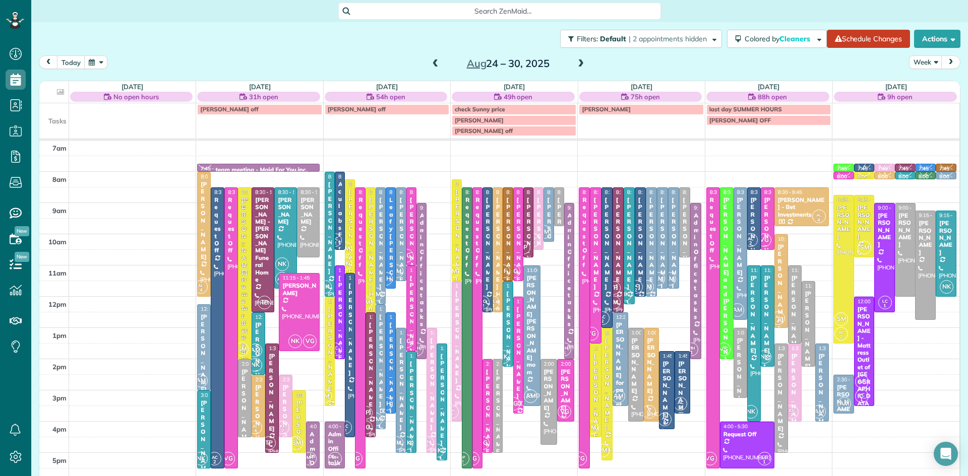
click at [285, 405] on div "Cam O'Neill" at bounding box center [286, 424] width 8 height 80
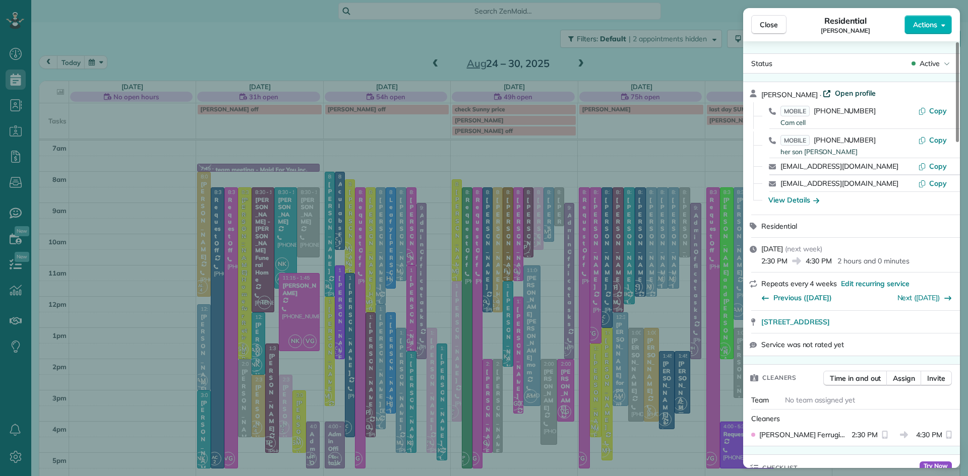
click at [842, 94] on span "Open profile" at bounding box center [855, 93] width 41 height 10
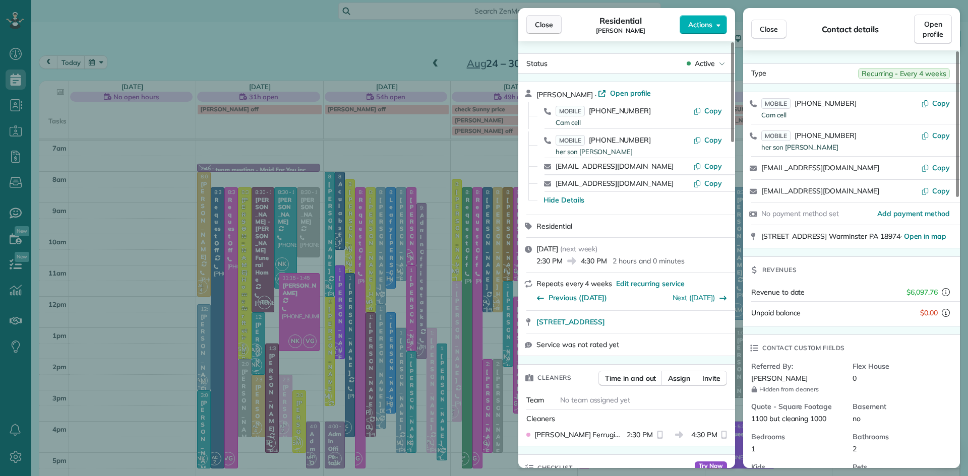
click at [556, 23] on button "Close" at bounding box center [543, 24] width 35 height 19
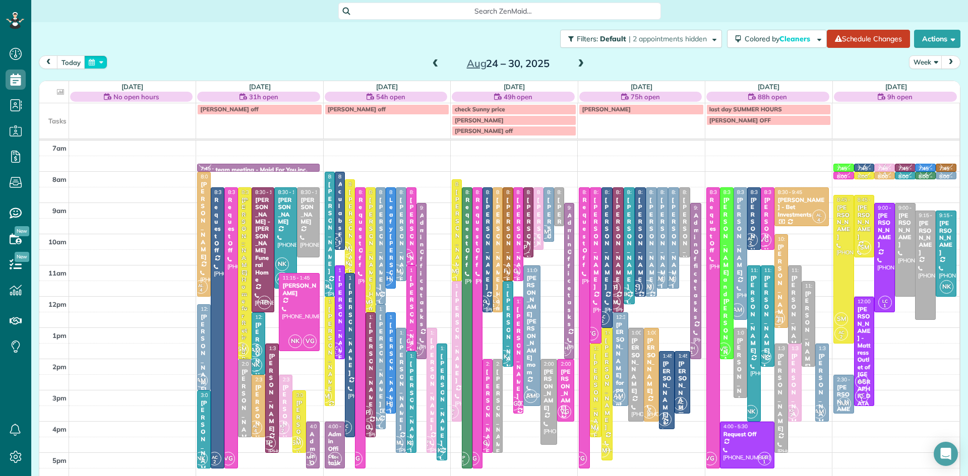
click at [92, 62] on button "button" at bounding box center [95, 62] width 23 height 14
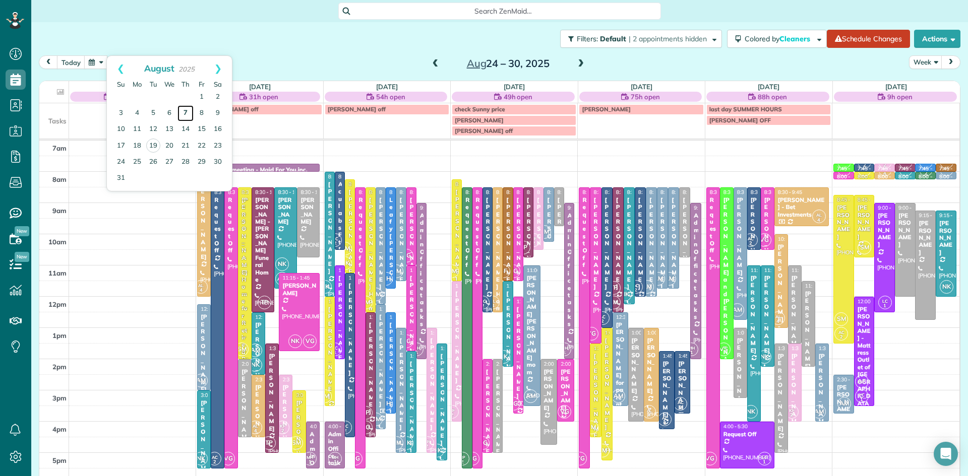
click at [188, 111] on link "7" at bounding box center [185, 113] width 16 height 16
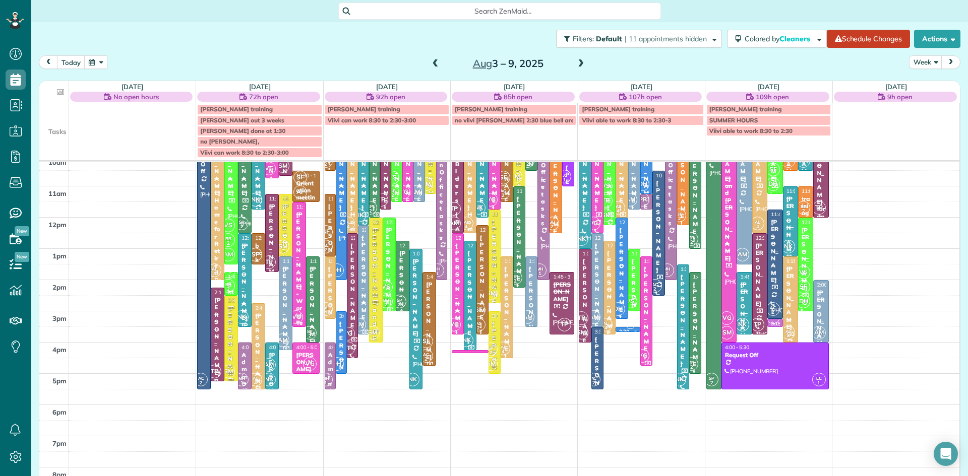
scroll to position [110, 0]
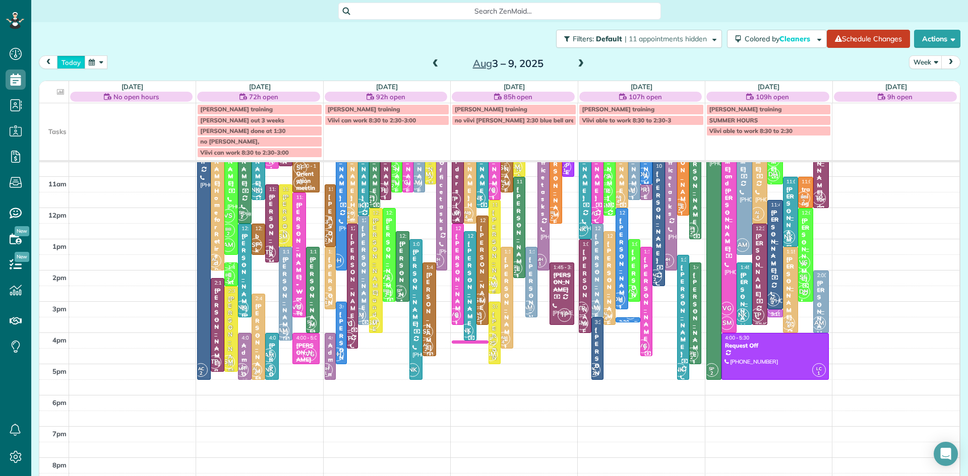
click at [70, 65] on button "today" at bounding box center [71, 62] width 28 height 14
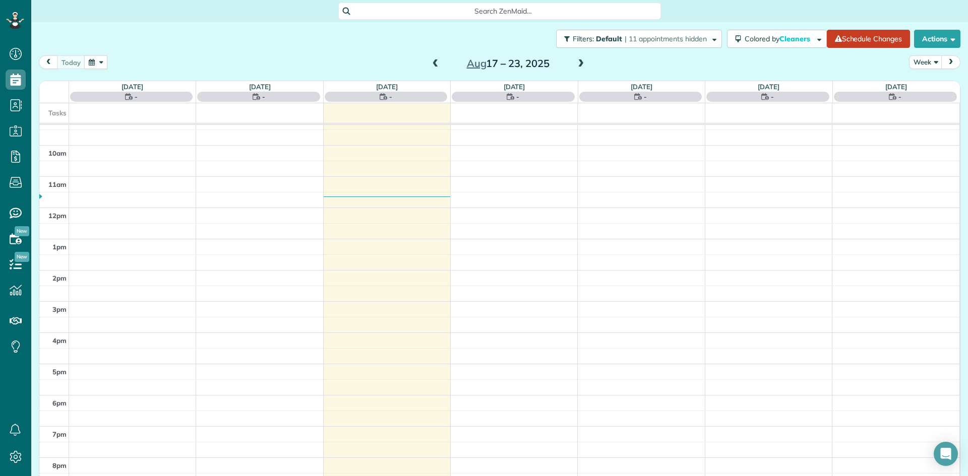
scroll to position [0, 0]
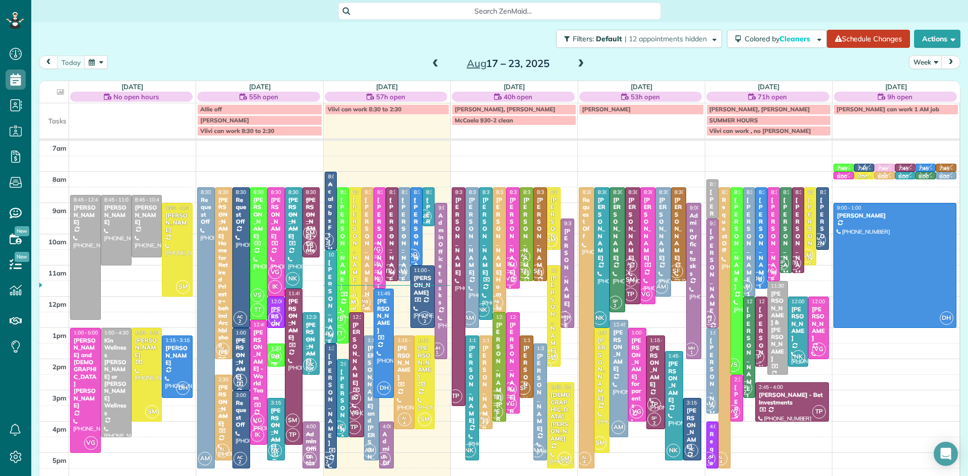
click at [579, 64] on span at bounding box center [580, 63] width 11 height 9
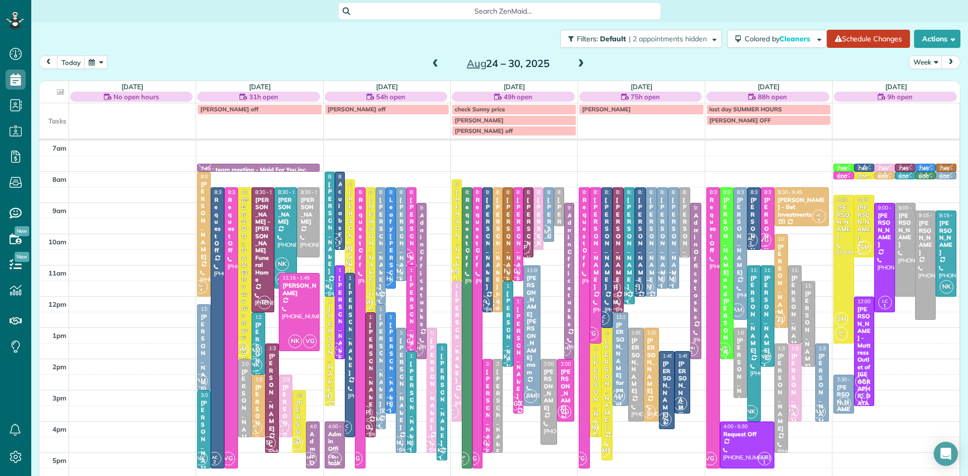
click at [287, 407] on div "Cam O'Neill" at bounding box center [286, 424] width 8 height 80
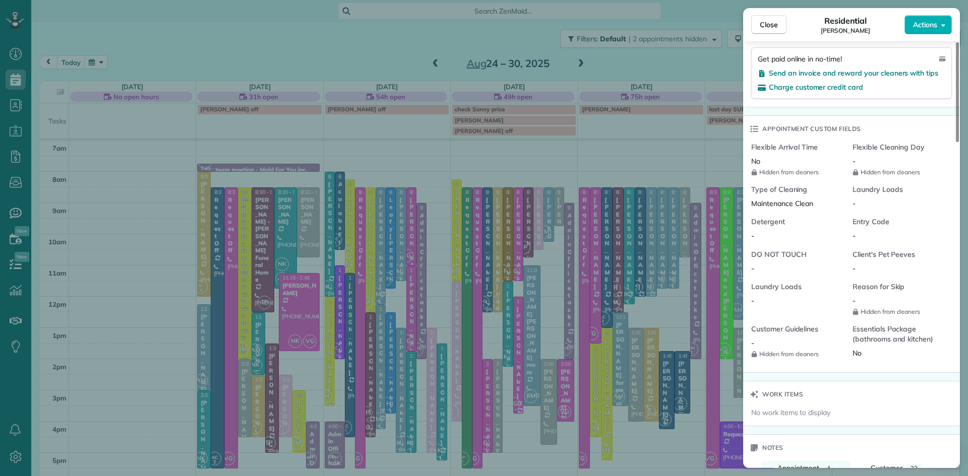
scroll to position [962, 0]
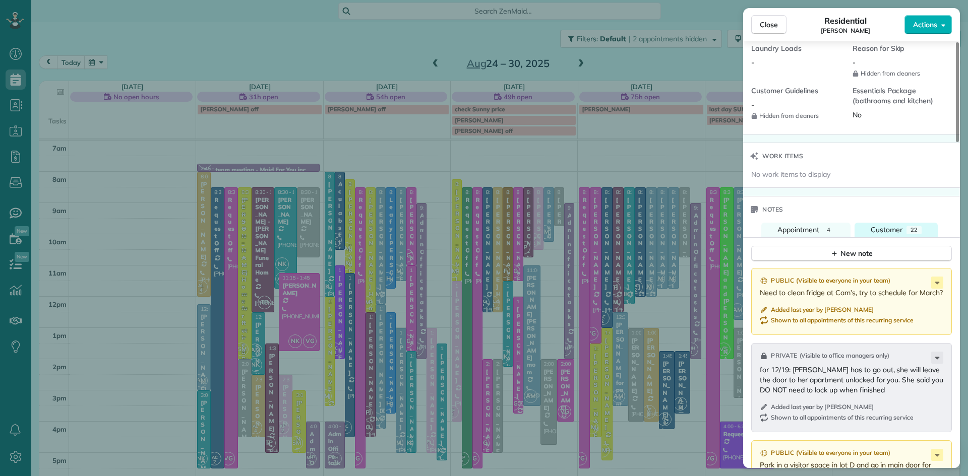
click at [892, 234] on span "Customer" at bounding box center [887, 229] width 32 height 9
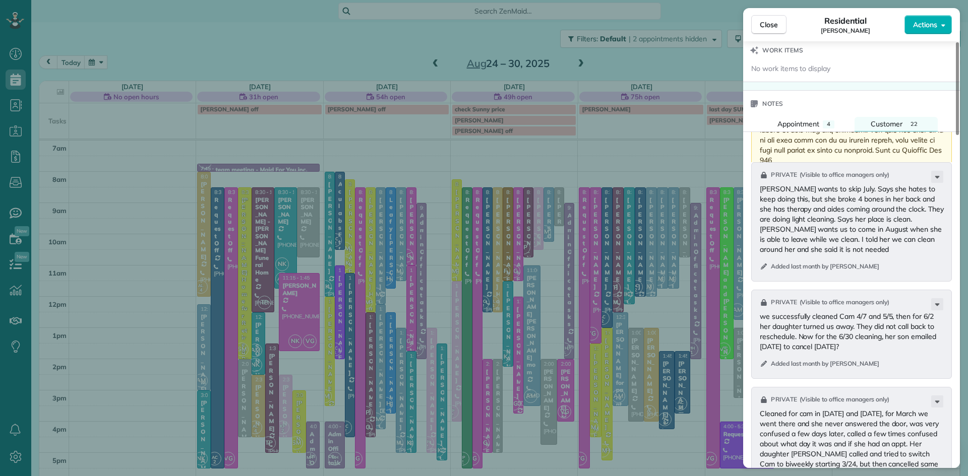
scroll to position [1067, 0]
click at [765, 25] on span "Close" at bounding box center [769, 25] width 18 height 10
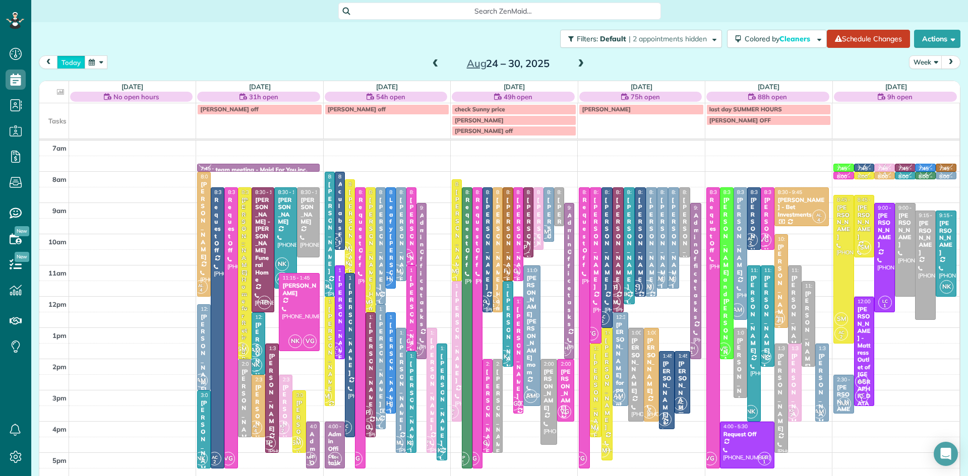
click at [73, 62] on button "today" at bounding box center [71, 62] width 28 height 14
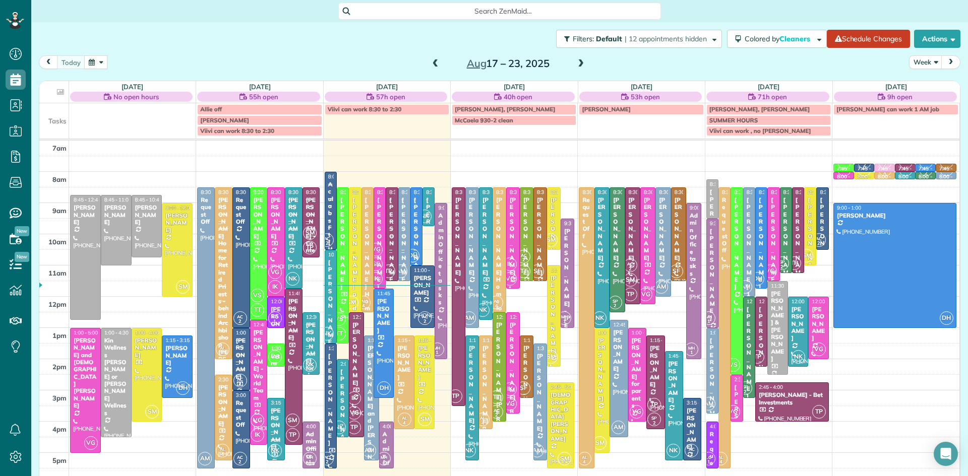
click at [438, 64] on span at bounding box center [435, 63] width 11 height 9
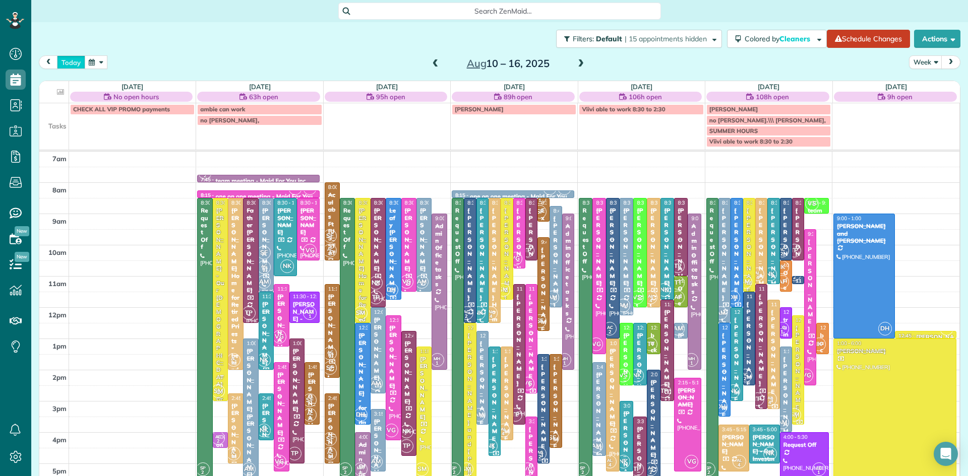
click at [71, 60] on button "today" at bounding box center [71, 62] width 28 height 14
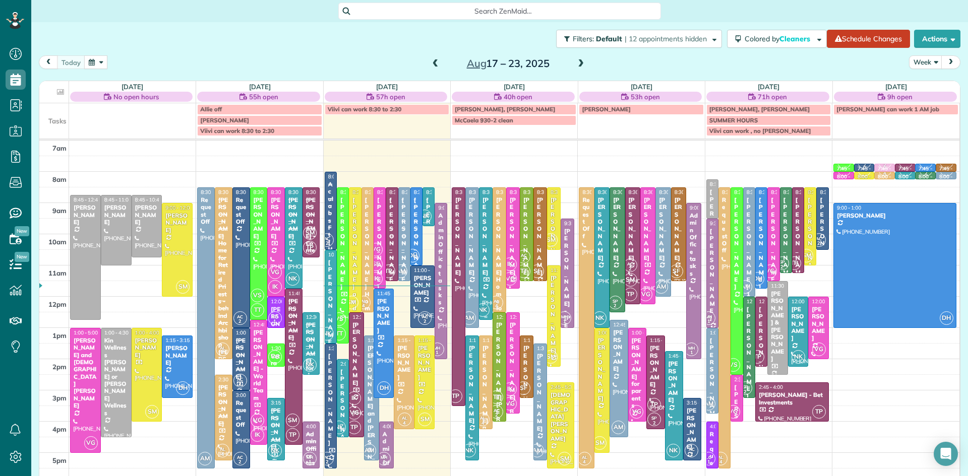
click at [484, 249] on div "[PERSON_NAME]" at bounding box center [486, 237] width 8 height 80
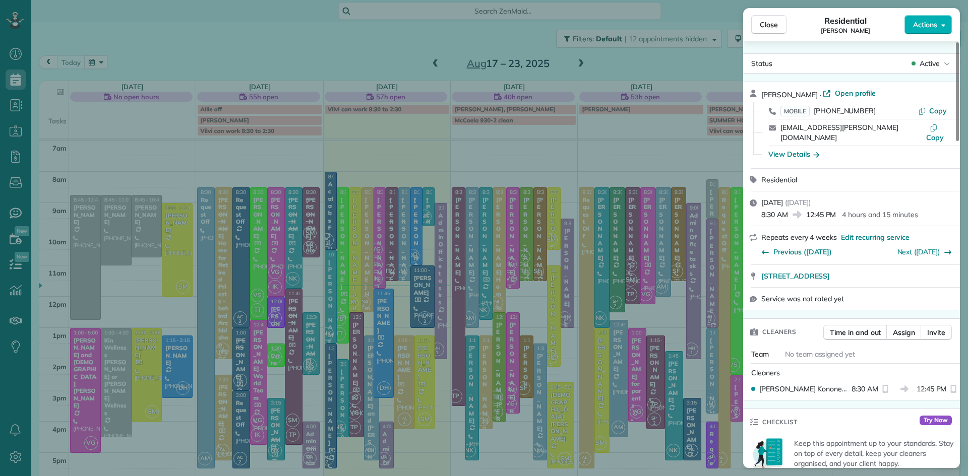
scroll to position [230, 0]
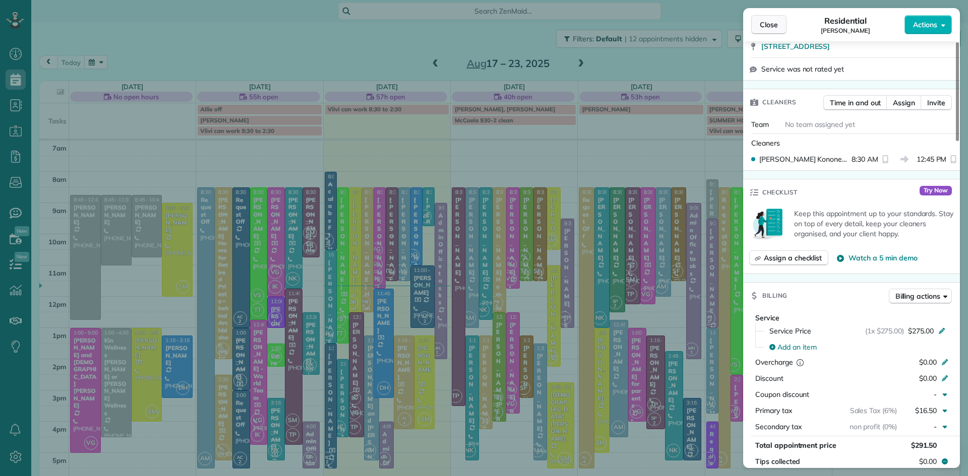
click at [777, 18] on button "Close" at bounding box center [768, 24] width 35 height 19
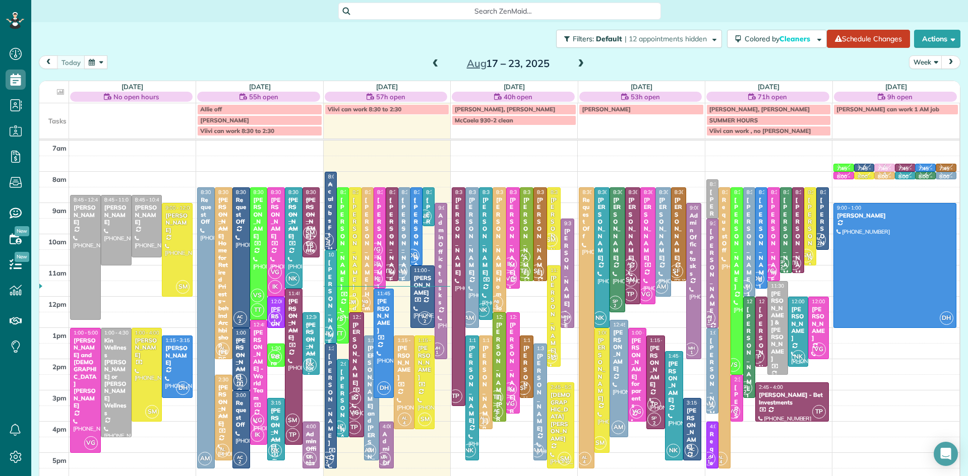
click at [434, 63] on span at bounding box center [435, 63] width 11 height 9
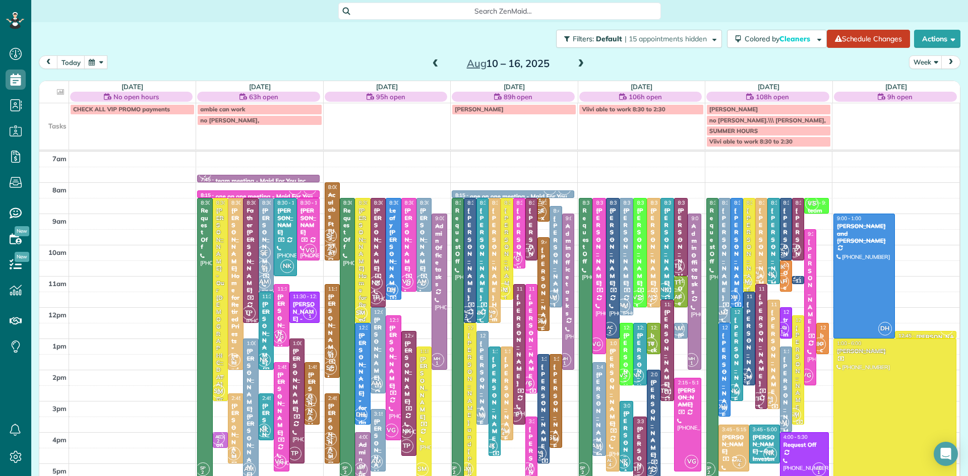
click at [433, 63] on span at bounding box center [435, 63] width 11 height 9
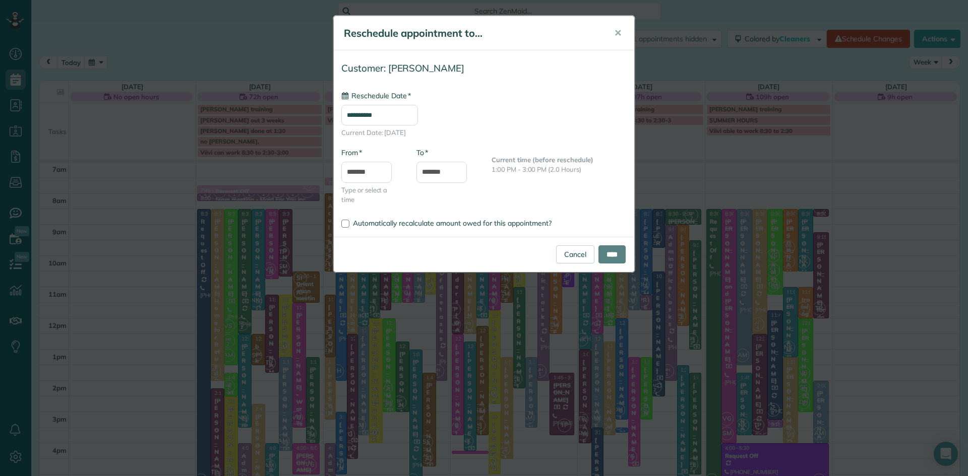
type input "**********"
click at [582, 250] on link "Cancel" at bounding box center [575, 254] width 38 height 18
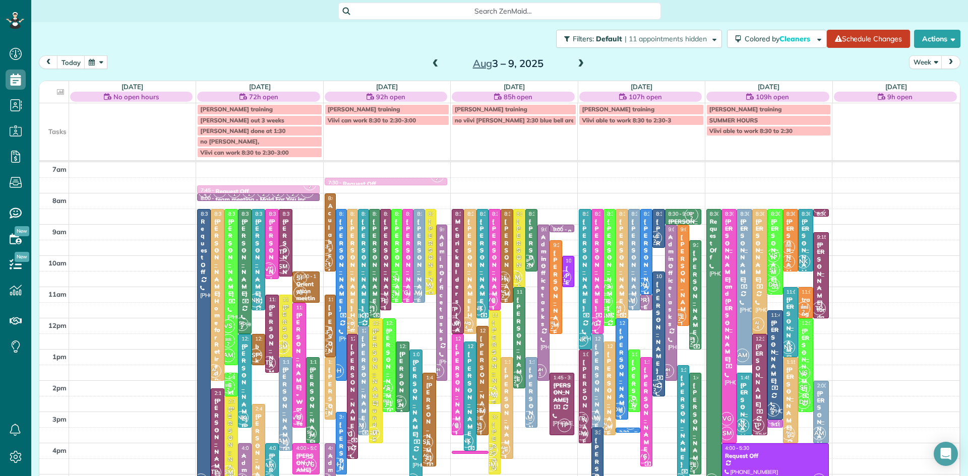
click at [633, 369] on div "Michael Kochman" at bounding box center [634, 406] width 6 height 94
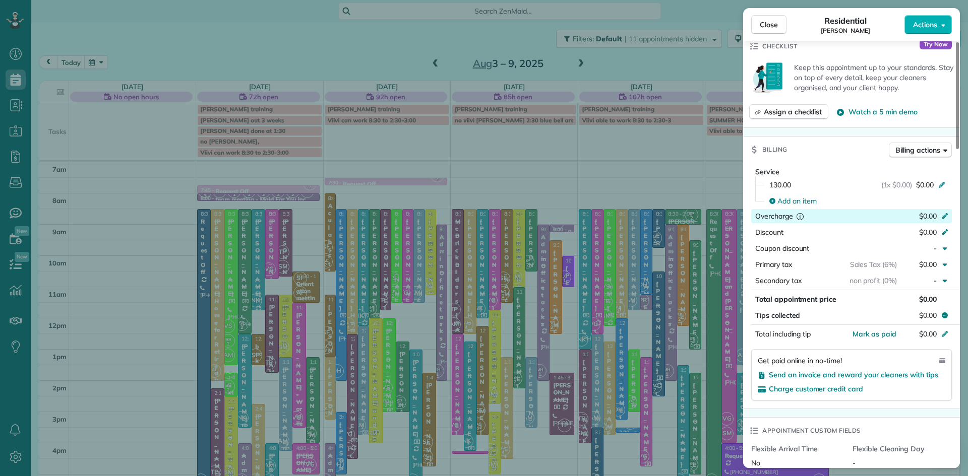
scroll to position [409, 0]
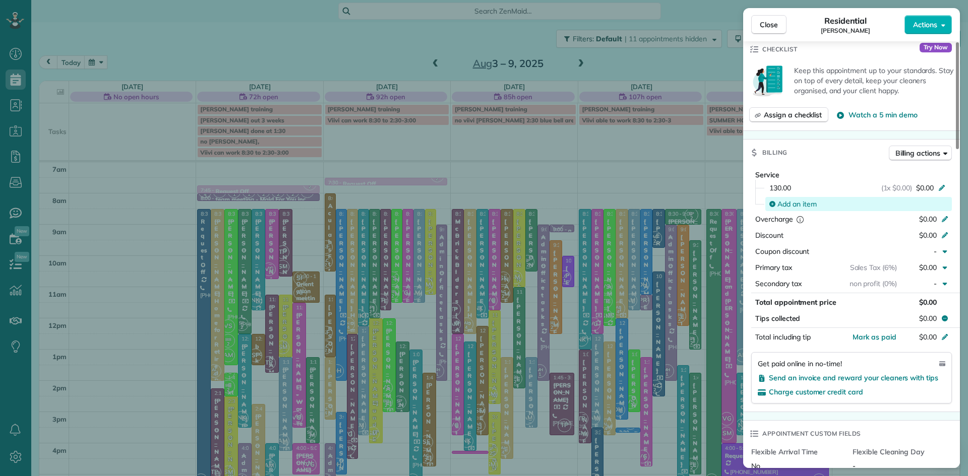
click at [804, 209] on span "Add an item" at bounding box center [796, 204] width 39 height 10
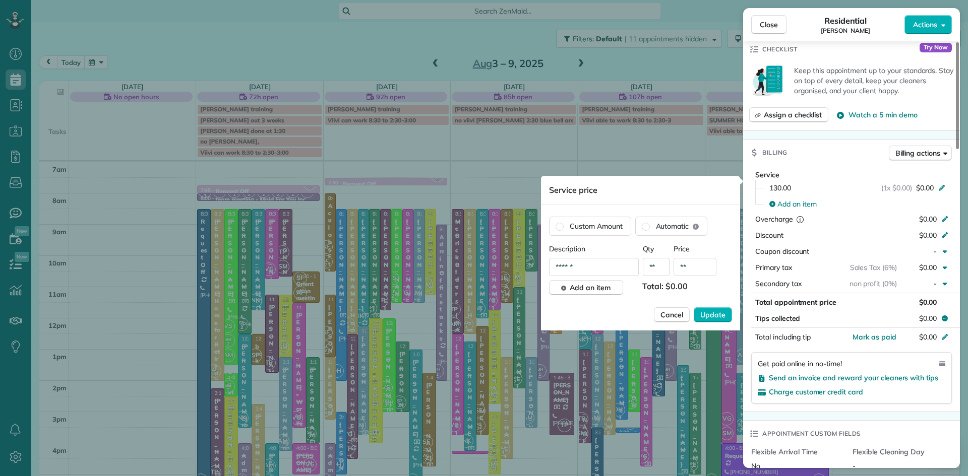
click at [689, 269] on input "**" at bounding box center [694, 267] width 43 height 18
type input "*******"
click at [708, 316] on span "Update" at bounding box center [712, 315] width 25 height 10
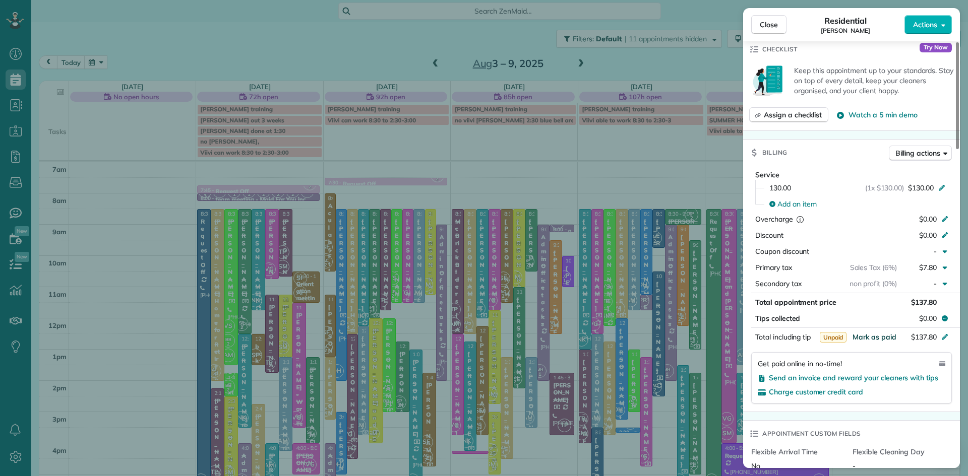
click at [870, 342] on span "Mark as paid" at bounding box center [874, 337] width 44 height 9
click at [767, 22] on span "Close" at bounding box center [769, 25] width 18 height 10
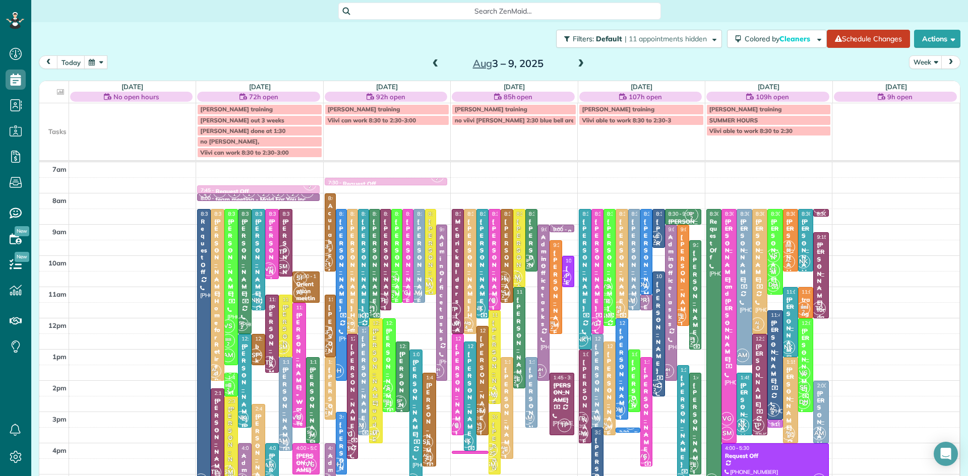
click at [580, 60] on span at bounding box center [580, 63] width 11 height 9
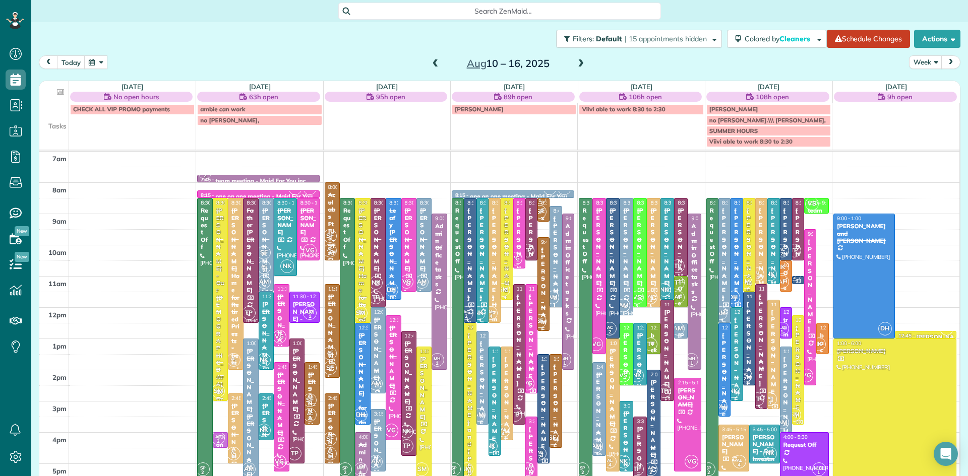
click at [579, 60] on span at bounding box center [580, 63] width 11 height 9
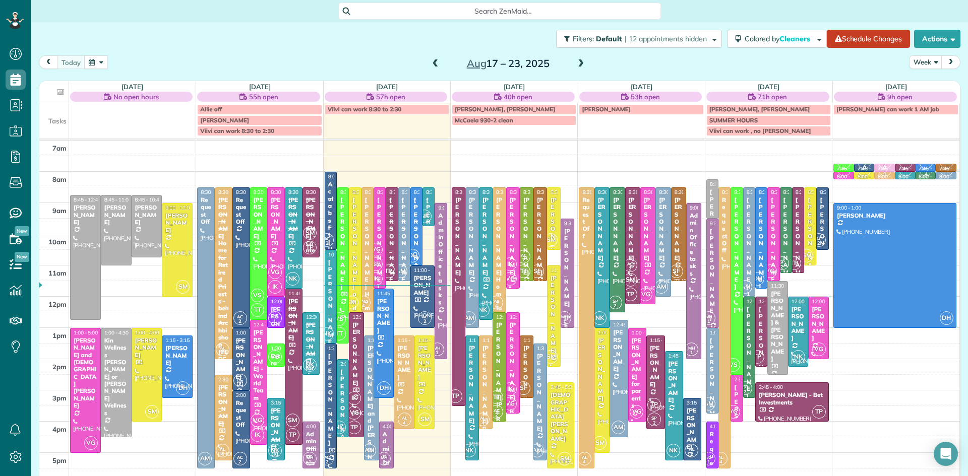
click at [579, 60] on span at bounding box center [580, 63] width 11 height 9
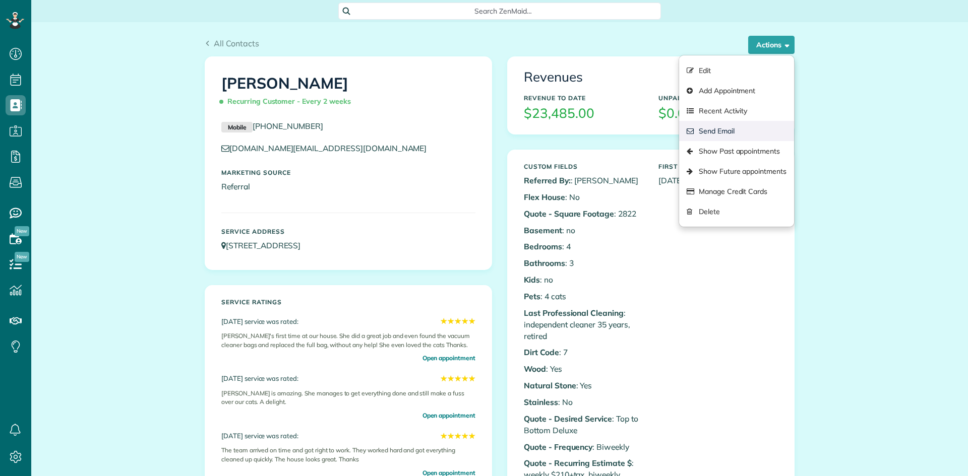
scroll to position [5, 5]
click at [764, 151] on link "Show Past appointments" at bounding box center [736, 151] width 115 height 20
click at [757, 172] on link "Show Future appointments" at bounding box center [736, 171] width 115 height 20
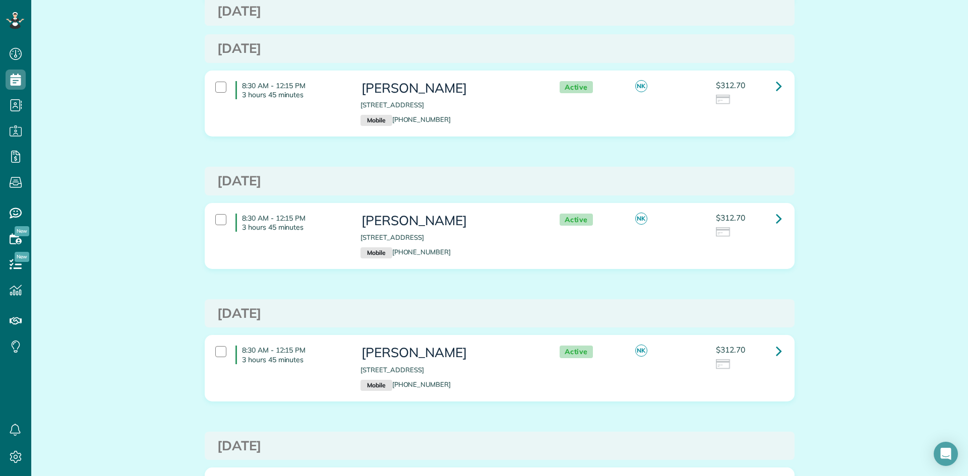
scroll to position [839, 0]
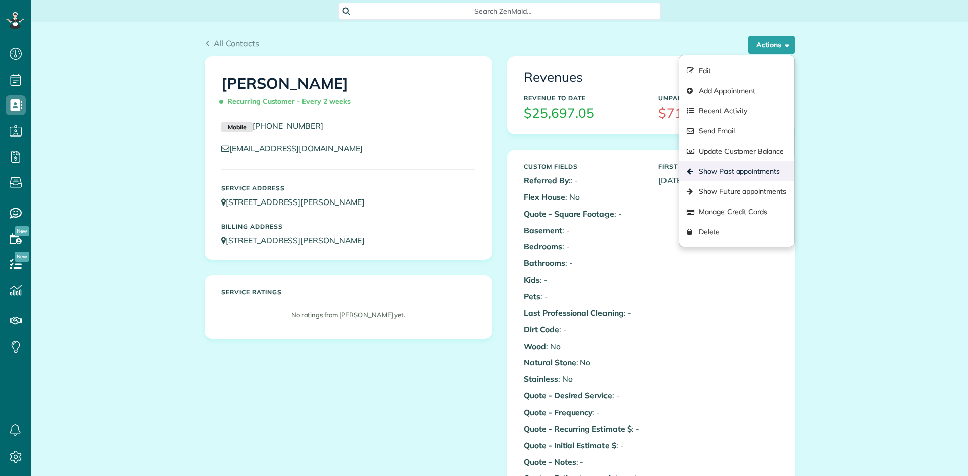
scroll to position [5, 5]
click at [754, 173] on link "Show Past appointments" at bounding box center [736, 171] width 115 height 20
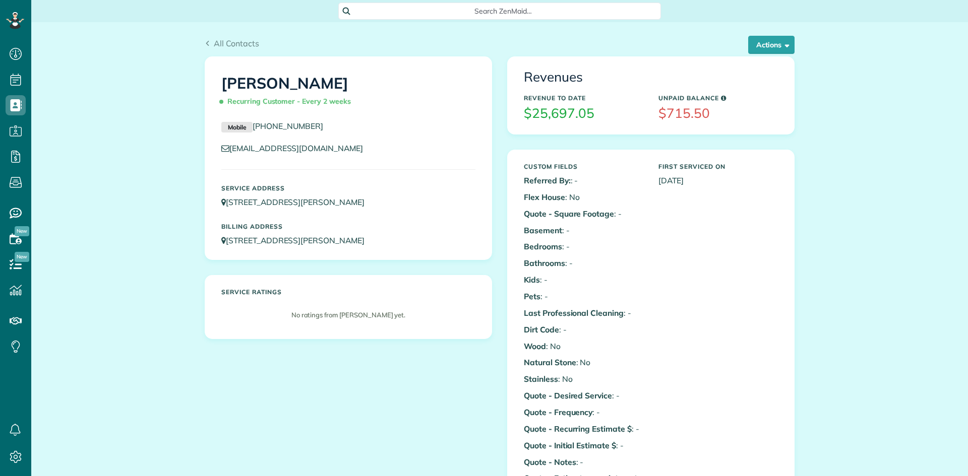
scroll to position [5, 5]
click at [758, 39] on button "Actions" at bounding box center [771, 45] width 46 height 18
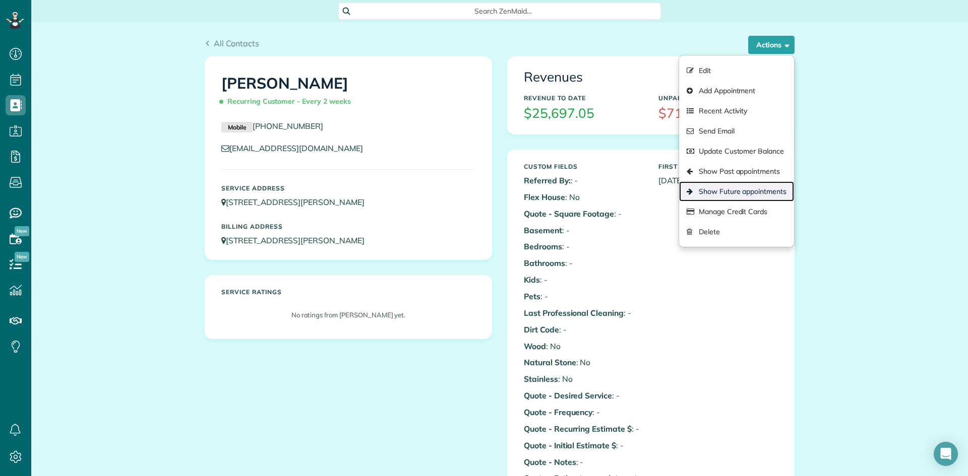
click at [754, 192] on link "Show Future appointments" at bounding box center [736, 191] width 115 height 20
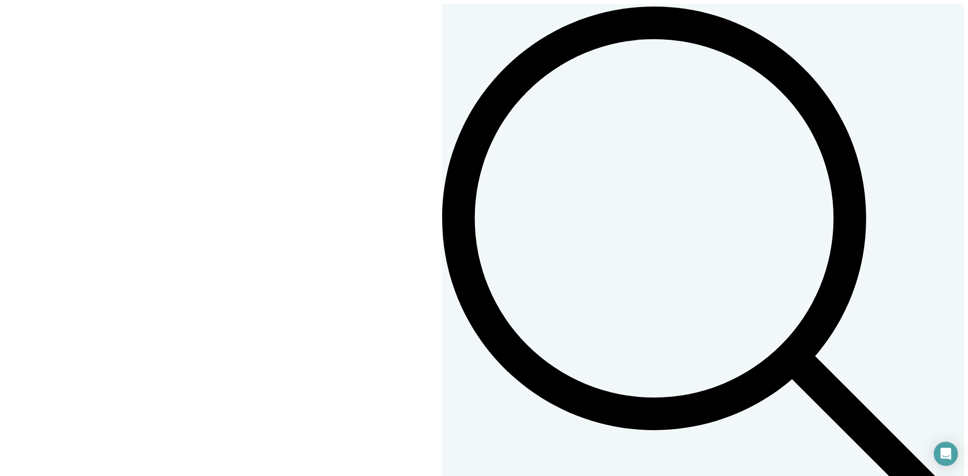
scroll to position [1012, 0]
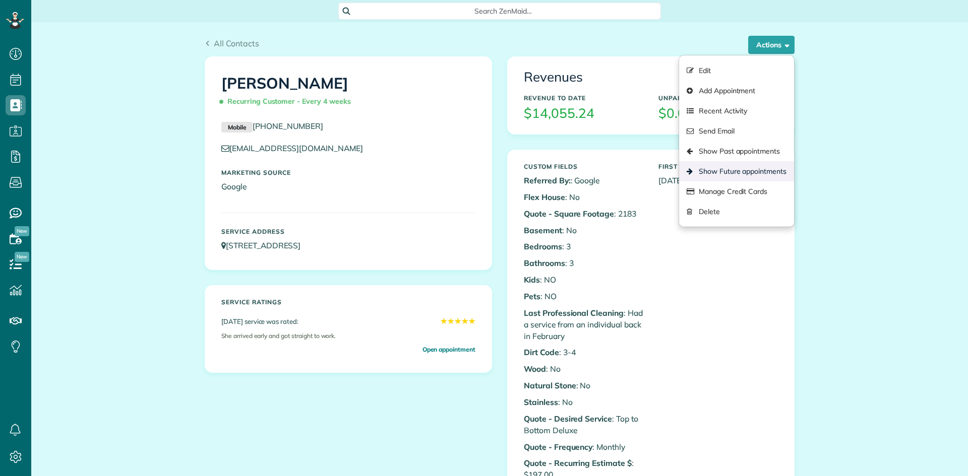
scroll to position [5, 5]
click at [745, 175] on link "Show Future appointments" at bounding box center [736, 171] width 115 height 20
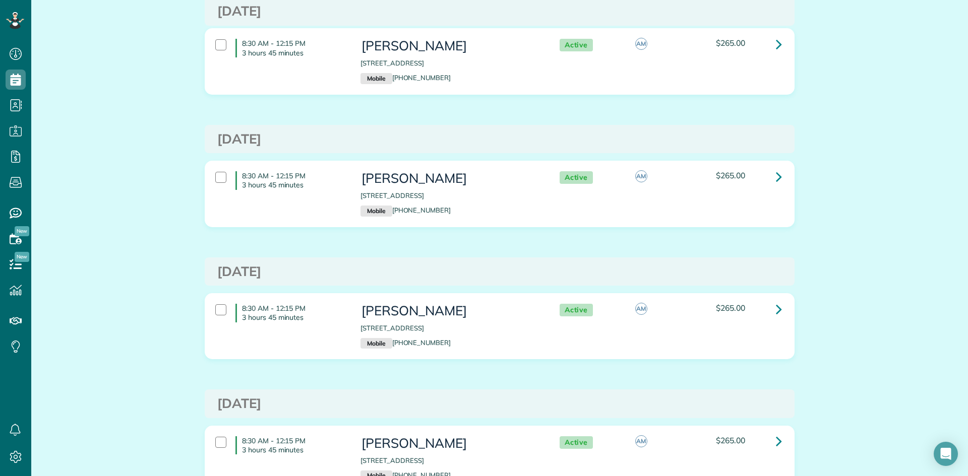
scroll to position [248, 0]
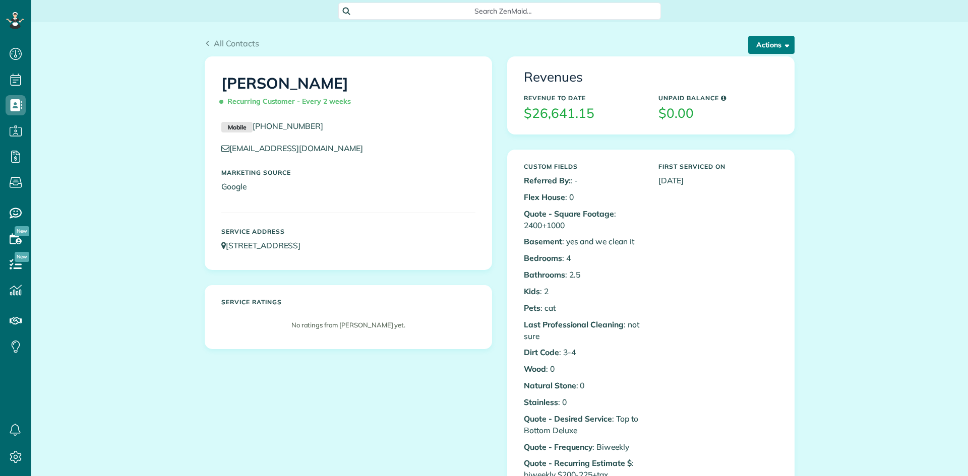
scroll to position [5, 5]
click at [773, 47] on button "Actions" at bounding box center [771, 45] width 46 height 18
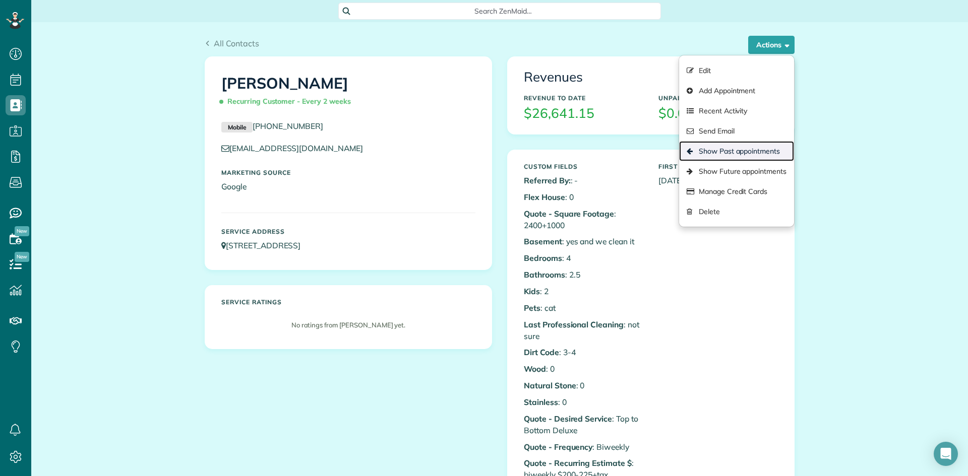
click at [748, 150] on link "Show Past appointments" at bounding box center [736, 151] width 115 height 20
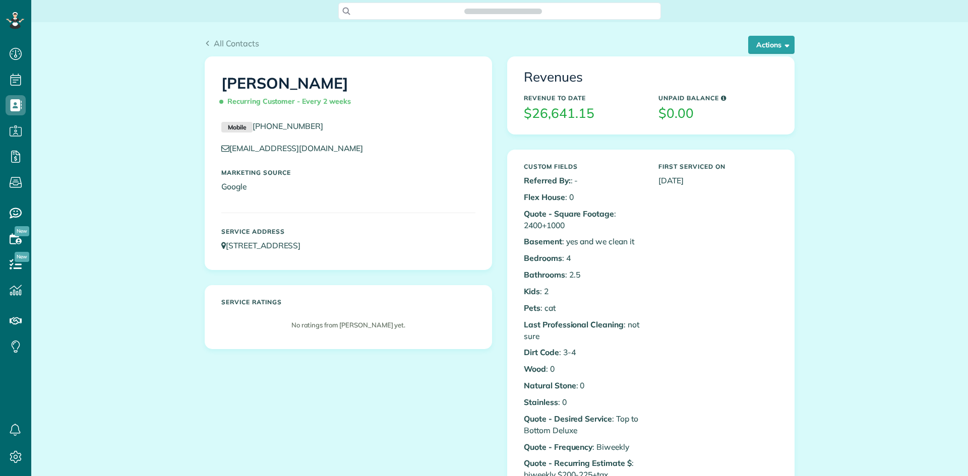
scroll to position [5, 5]
click at [778, 43] on button "Actions" at bounding box center [771, 45] width 46 height 18
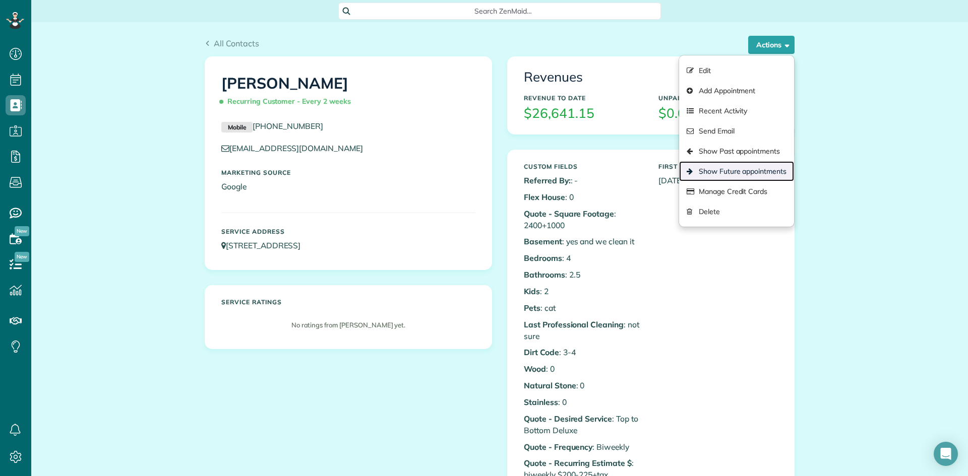
click at [759, 172] on link "Show Future appointments" at bounding box center [736, 171] width 115 height 20
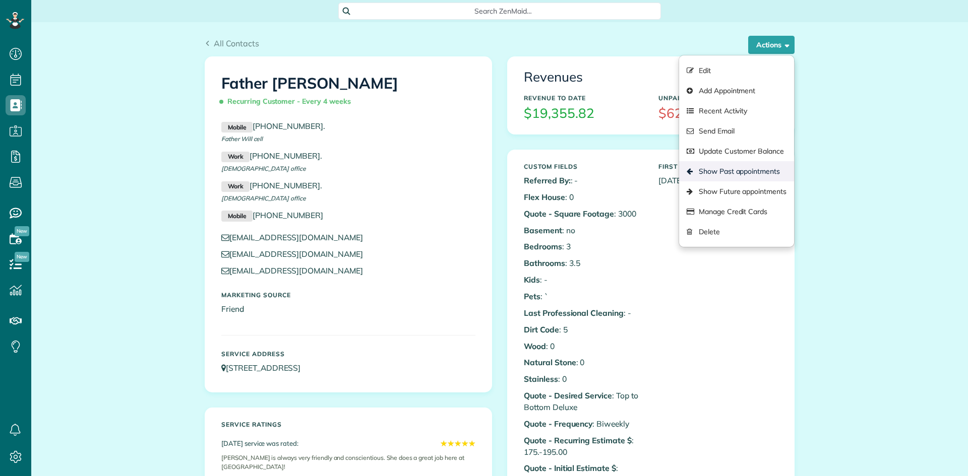
scroll to position [5, 5]
click at [734, 191] on link "Show Future appointments" at bounding box center [736, 191] width 115 height 20
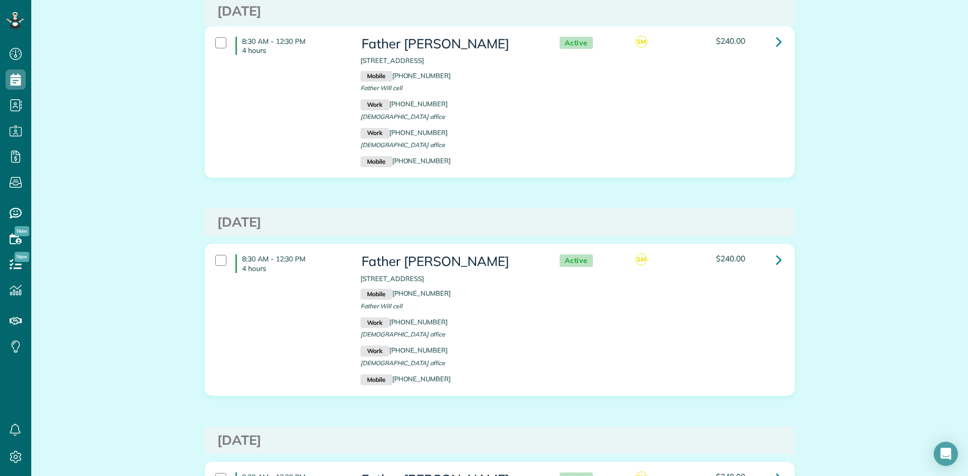
scroll to position [546, 0]
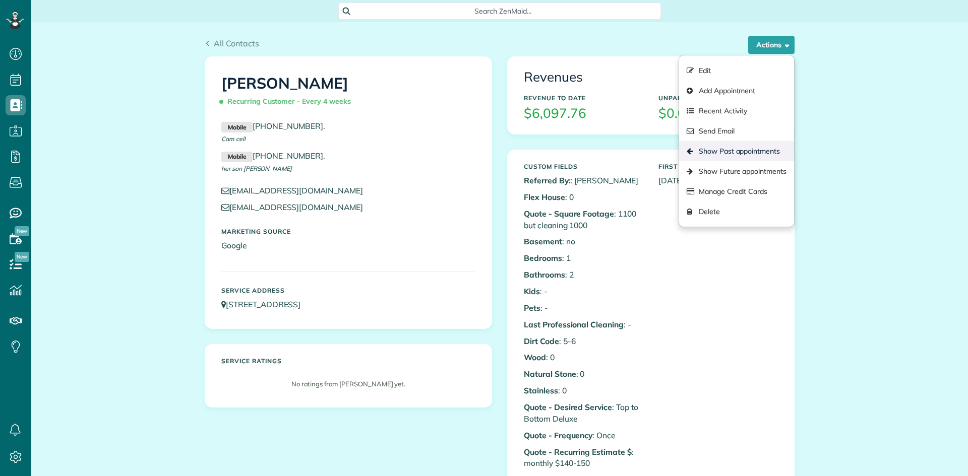
scroll to position [5, 5]
click at [742, 150] on link "Show Past appointments" at bounding box center [736, 151] width 115 height 20
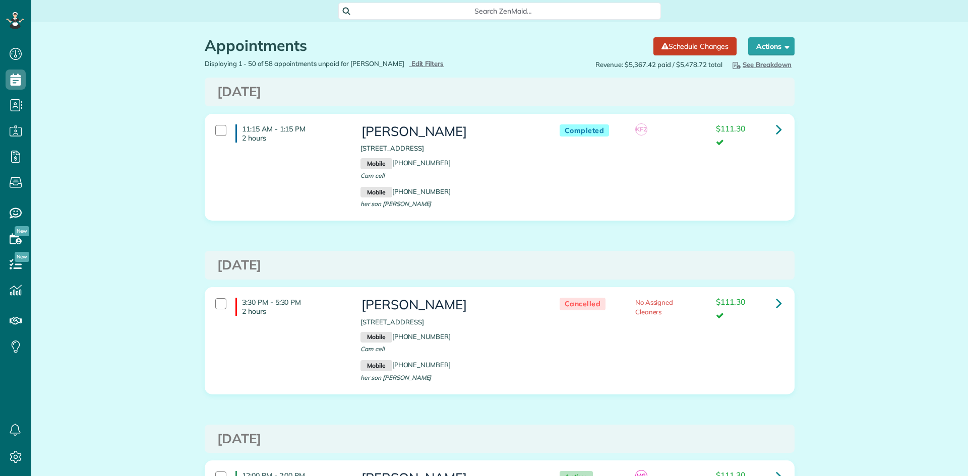
scroll to position [5, 5]
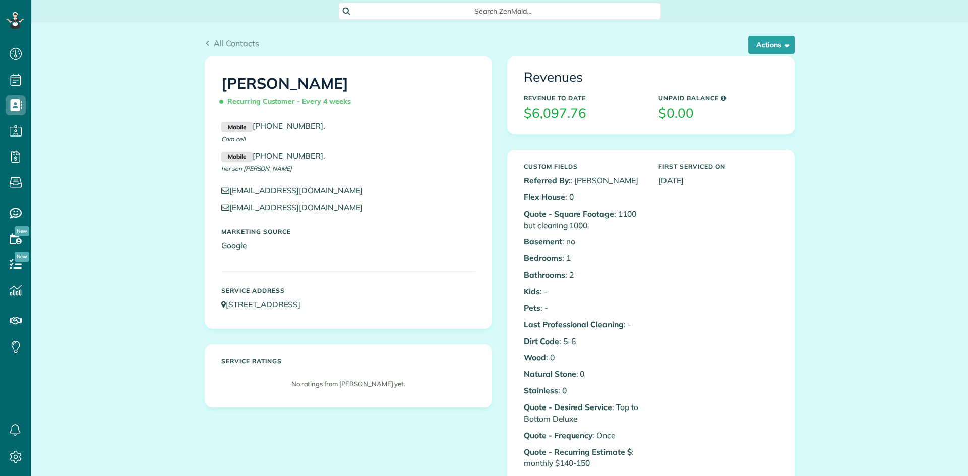
scroll to position [5, 5]
click at [795, 45] on div "All Contacts Actions Edit Add Appointment Recent Activity Send Email Show Past …" at bounding box center [499, 39] width 605 height 34
click at [781, 45] on span "button" at bounding box center [785, 45] width 8 height 8
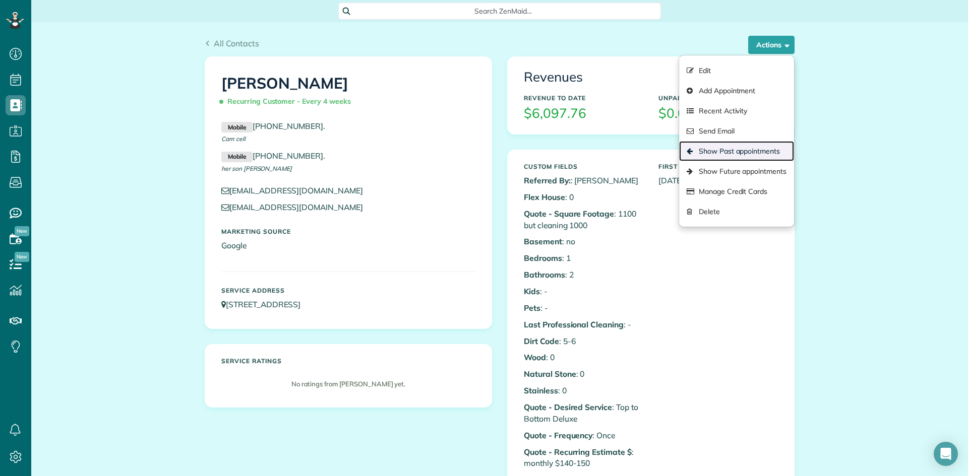
click at [752, 149] on link "Show Past appointments" at bounding box center [736, 151] width 115 height 20
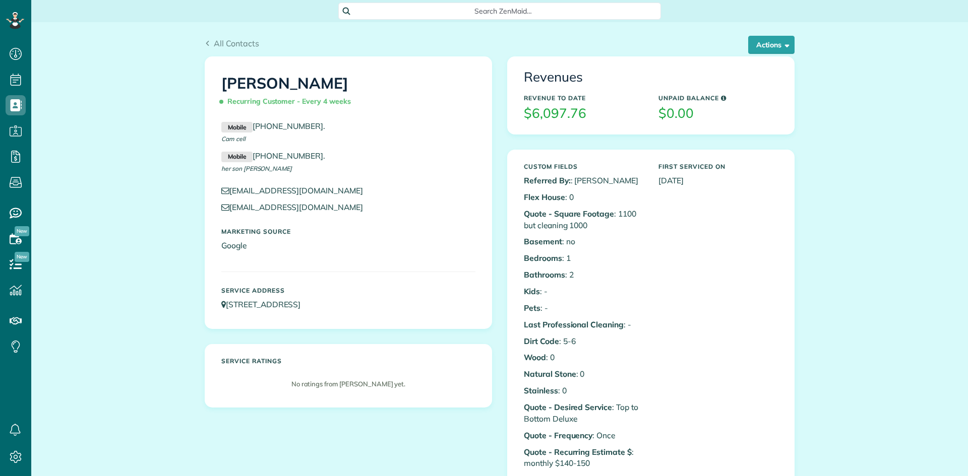
scroll to position [5, 5]
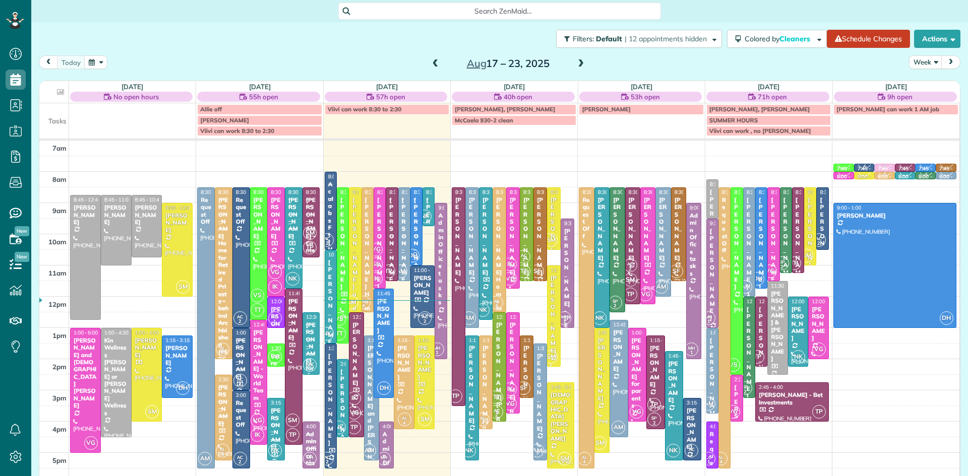
scroll to position [5, 5]
click at [405, 257] on div at bounding box center [404, 234] width 11 height 93
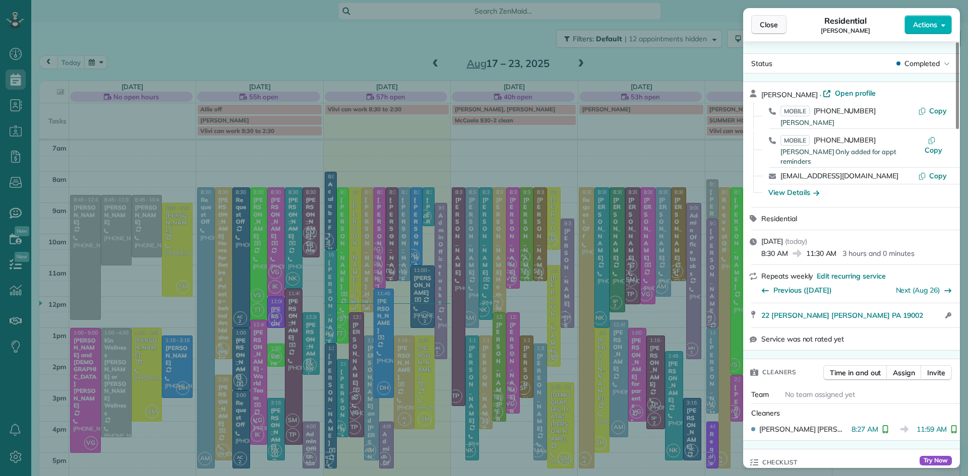
click at [770, 22] on span "Close" at bounding box center [769, 25] width 18 height 10
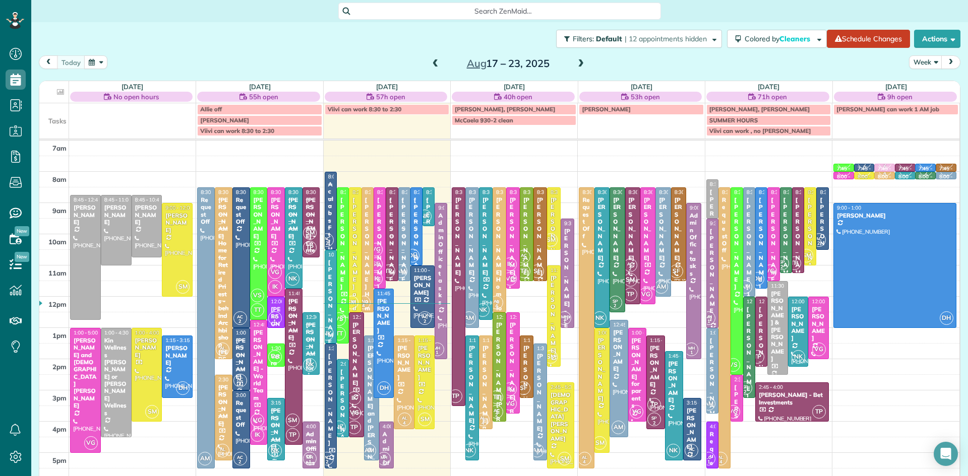
click at [377, 415] on link "AM 1:15 - 5:15 [PERSON_NAME] and [PERSON_NAME] [PHONE_NUMBER] [STREET_ADDRESS]" at bounding box center [371, 398] width 15 height 125
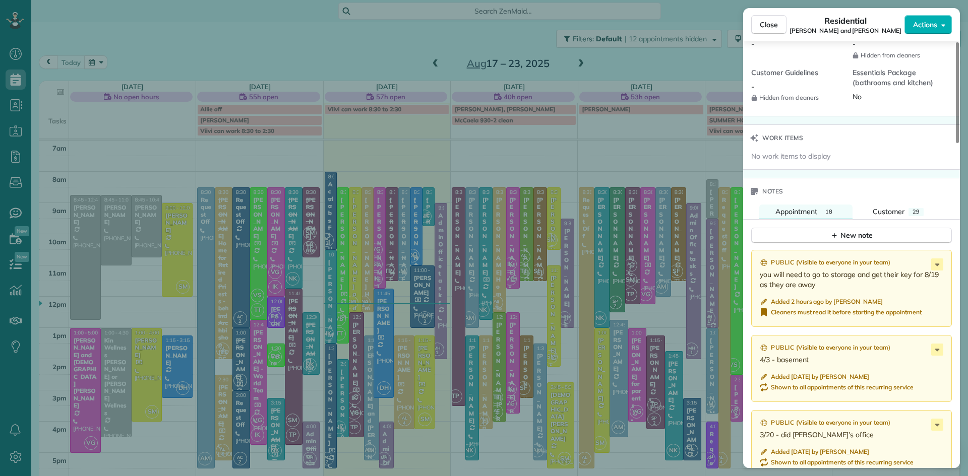
scroll to position [978, 0]
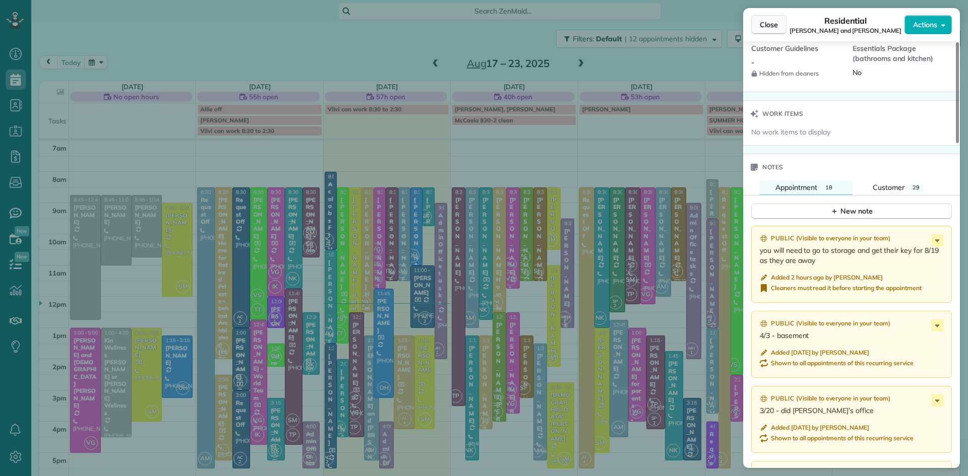
click at [769, 24] on span "Close" at bounding box center [769, 25] width 18 height 10
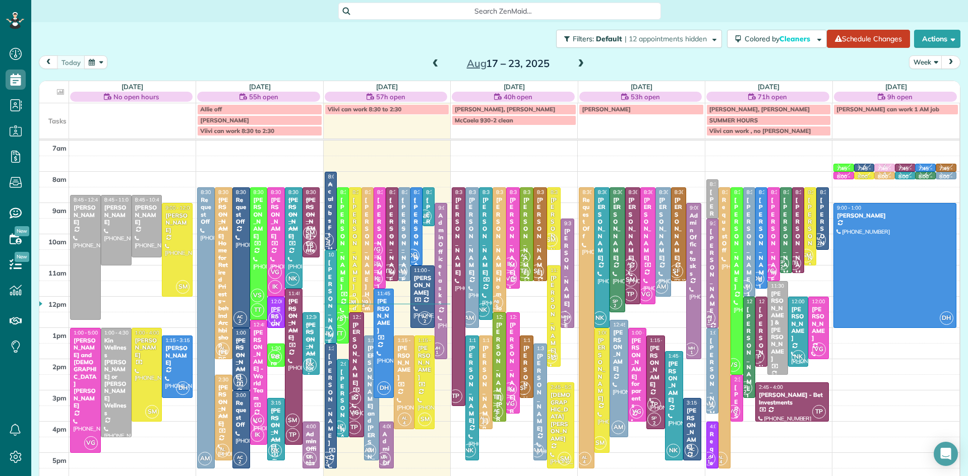
click at [402, 267] on span "AM" at bounding box center [401, 272] width 14 height 14
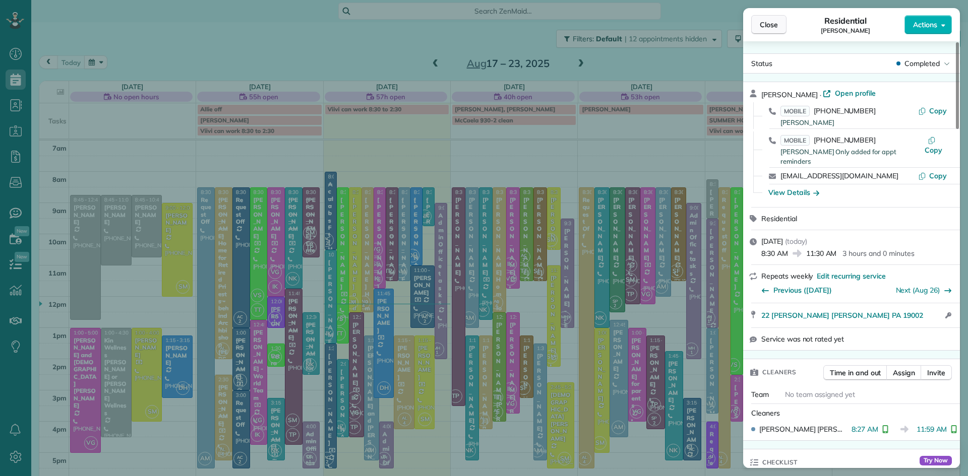
click at [762, 26] on span "Close" at bounding box center [769, 25] width 18 height 10
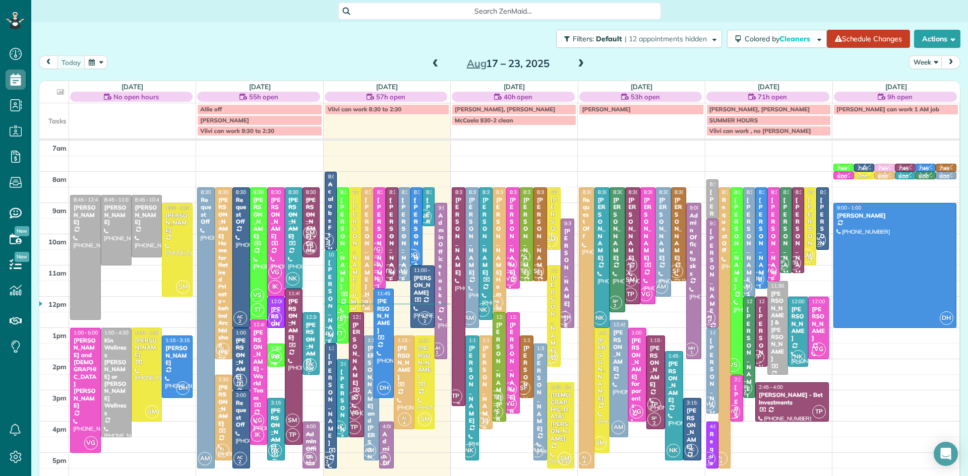
click at [454, 381] on div at bounding box center [458, 297] width 13 height 218
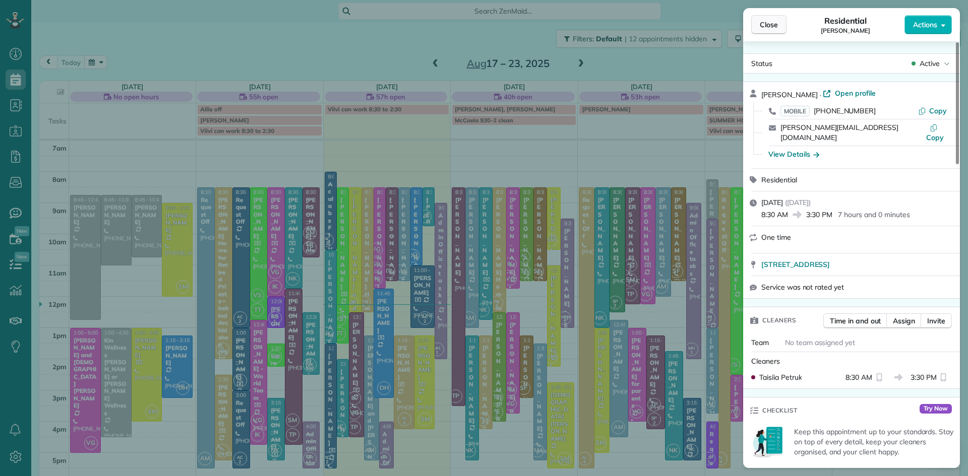
click at [766, 25] on span "Close" at bounding box center [769, 25] width 18 height 10
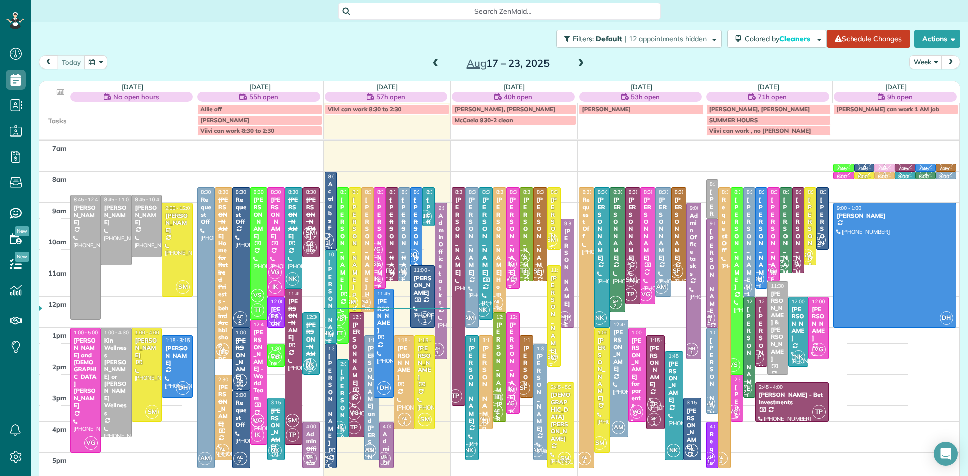
click at [377, 275] on span "IK" at bounding box center [376, 279] width 14 height 14
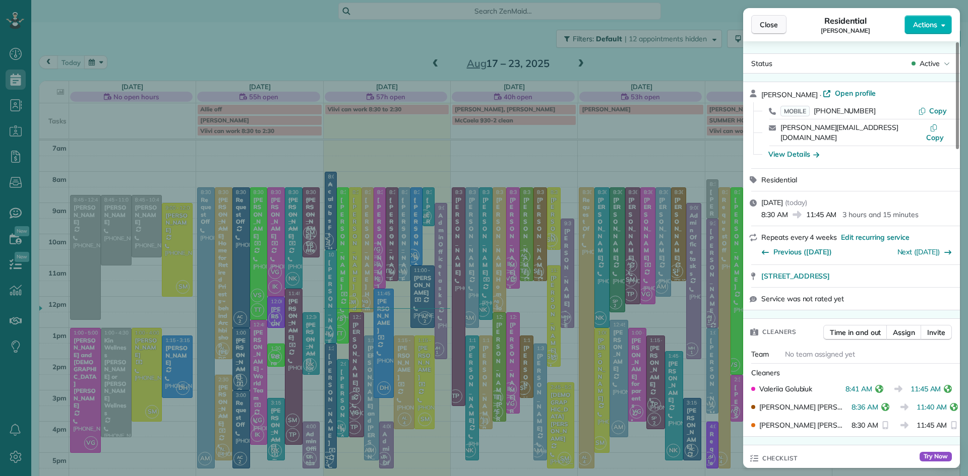
click at [768, 24] on span "Close" at bounding box center [769, 25] width 18 height 10
